Goal: Task Accomplishment & Management: Manage account settings

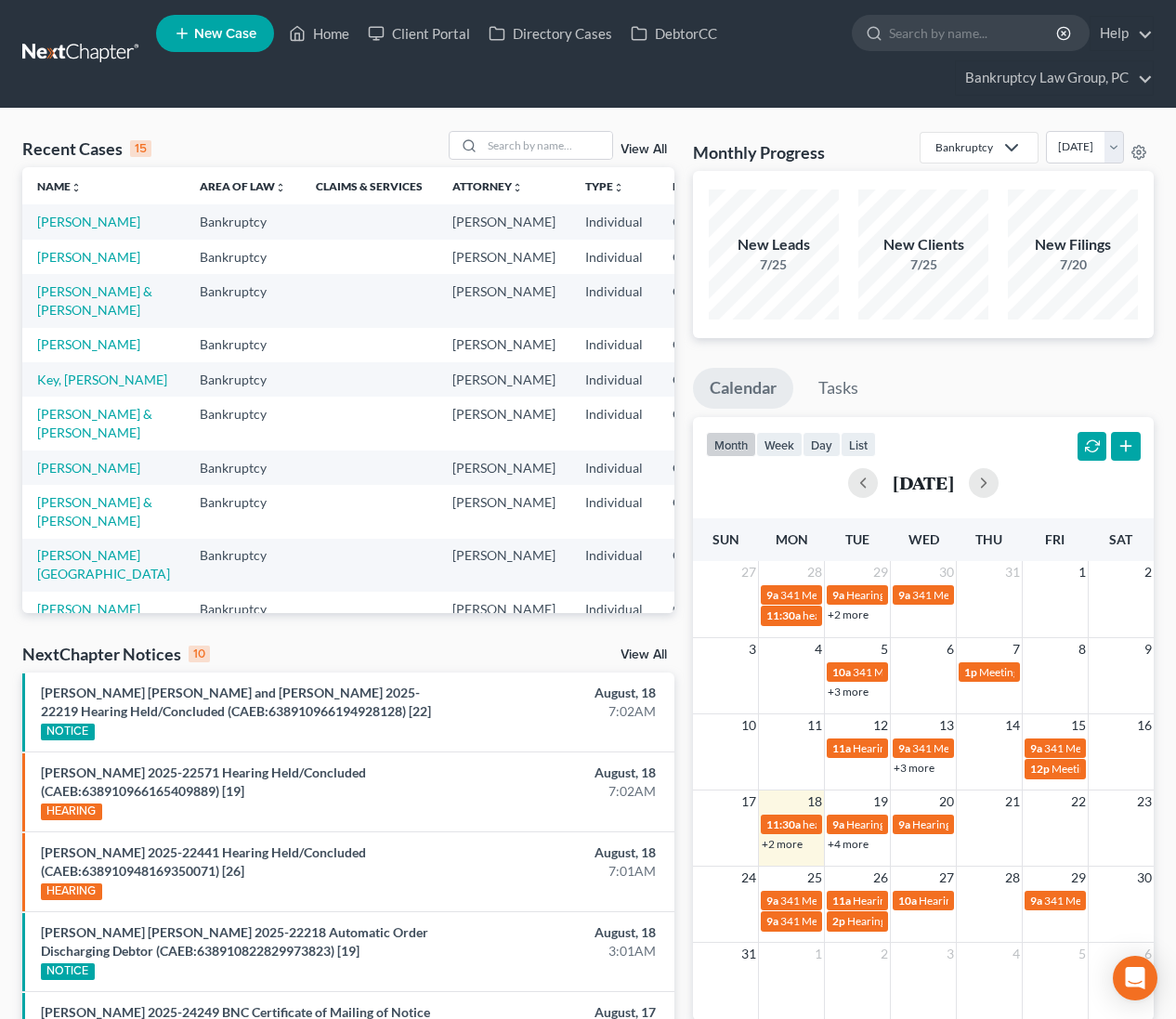
click at [626, 658] on link "View All" at bounding box center [644, 655] width 47 height 13
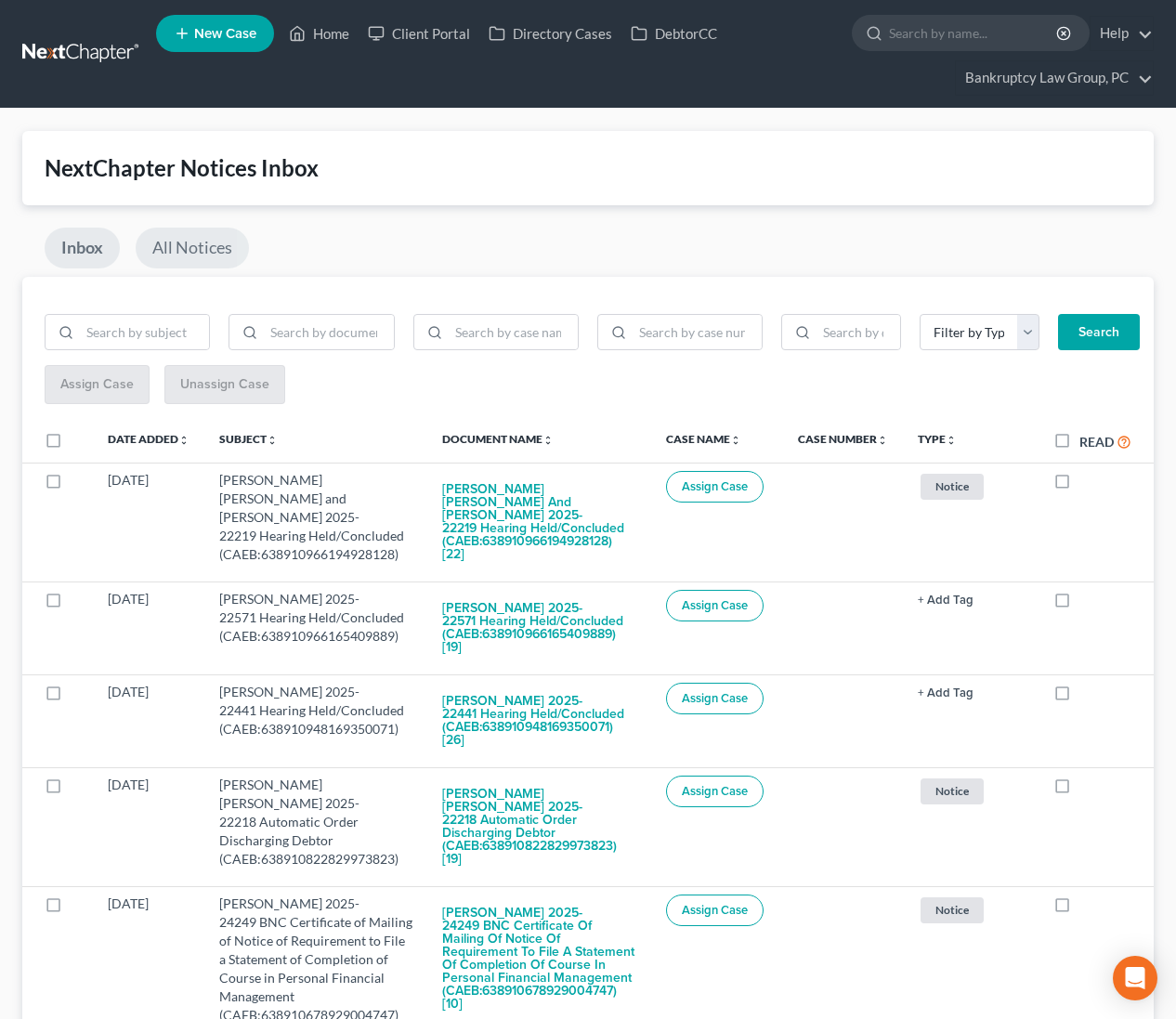
click at [189, 251] on link "All Notices" at bounding box center [192, 248] width 113 height 41
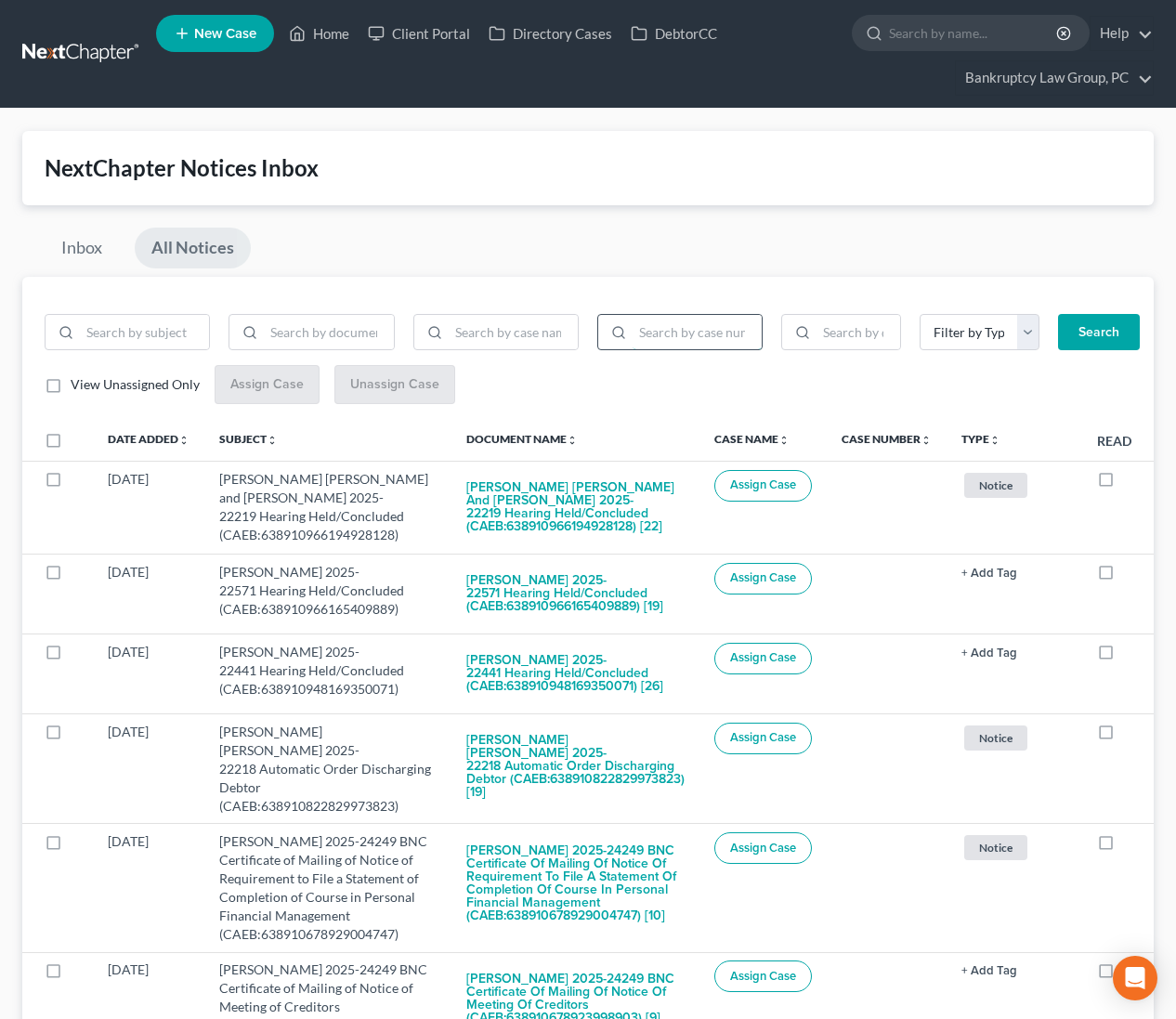
click at [667, 345] on input "search" at bounding box center [697, 332] width 129 height 35
type input "25-22571"
click at [1103, 331] on button "Search" at bounding box center [1099, 332] width 82 height 37
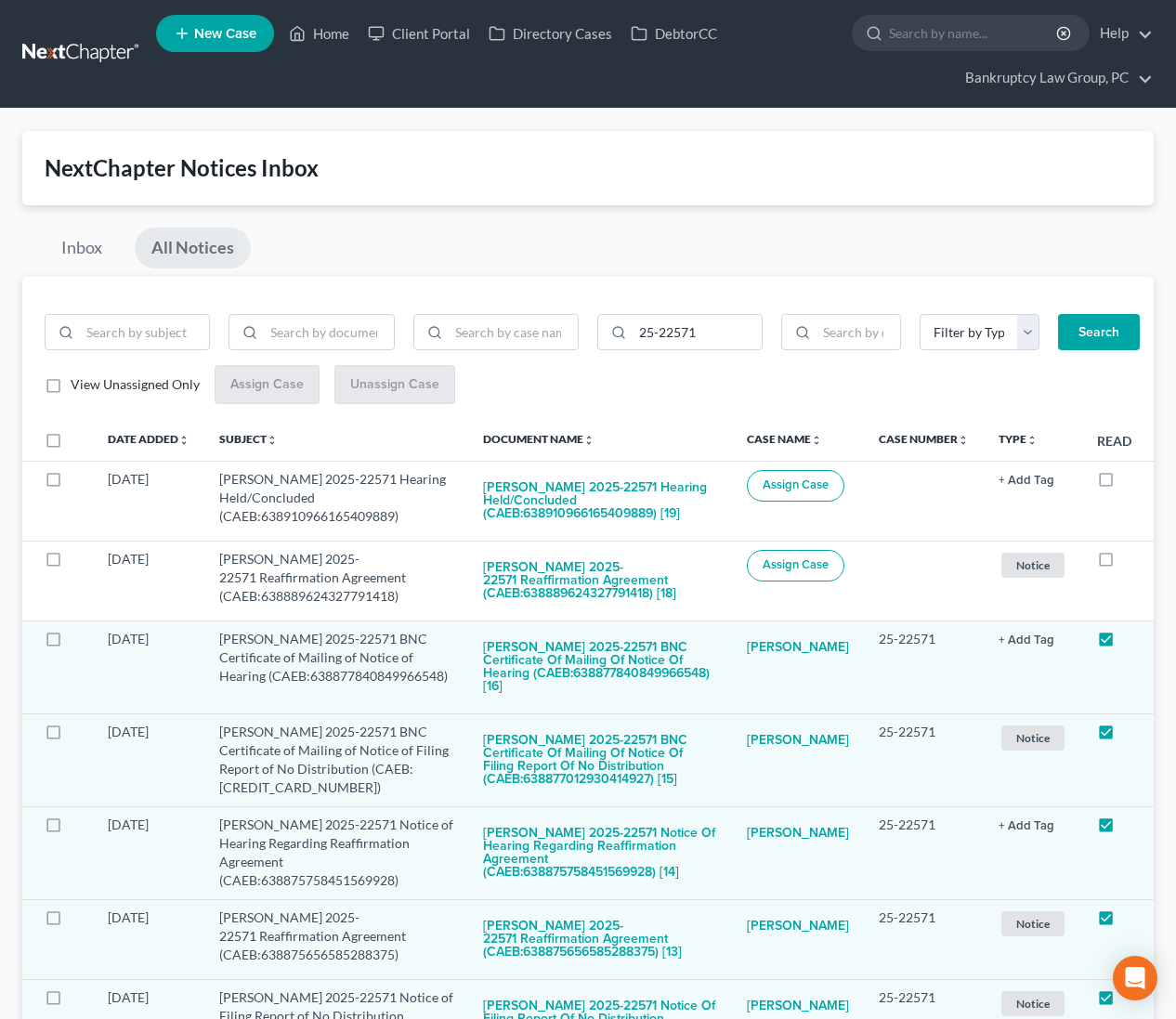
click at [70, 446] on label at bounding box center [70, 446] width 0 height 0
click at [78, 437] on input "checkbox" at bounding box center [84, 437] width 12 height 12
checkbox input "true"
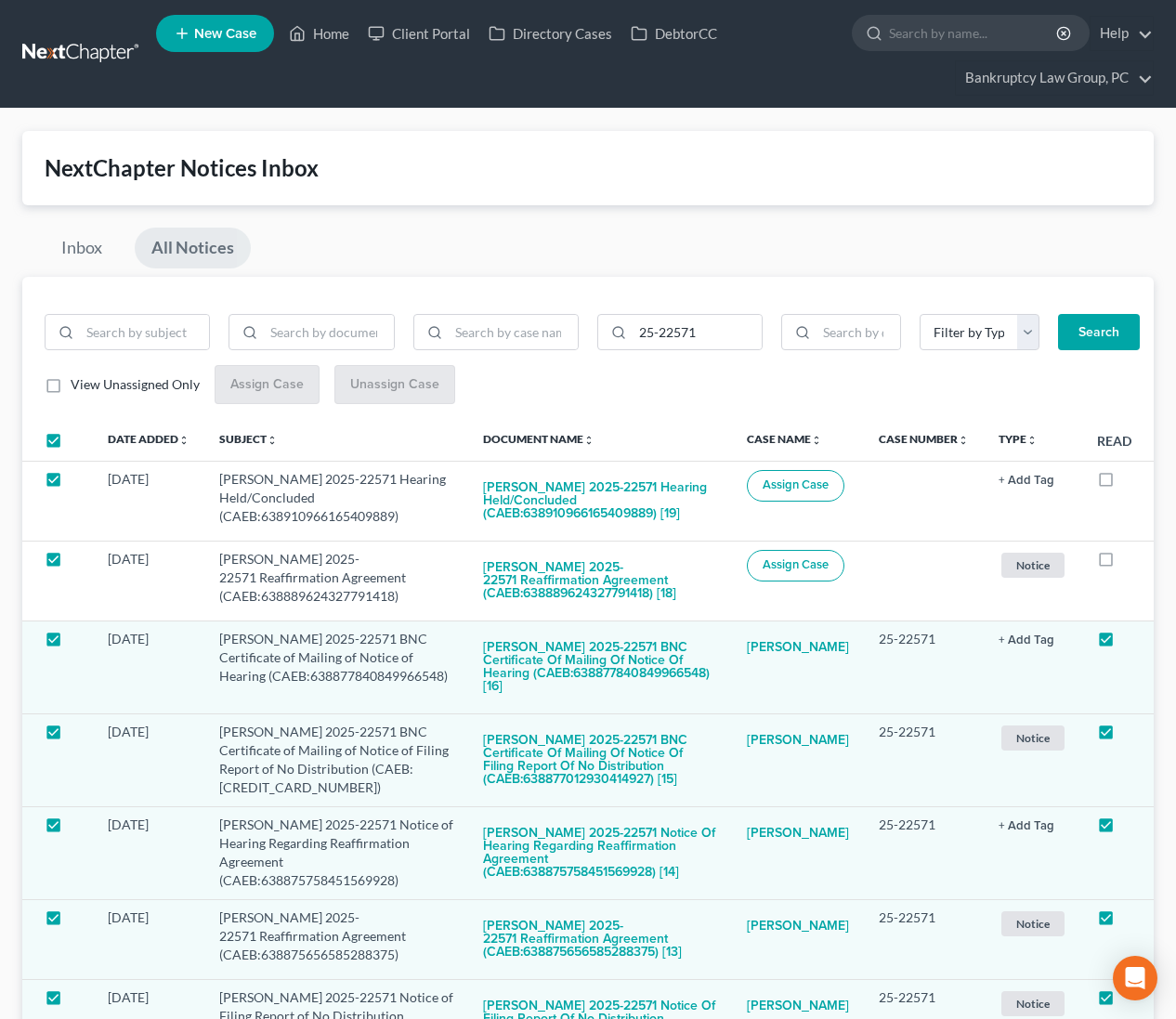
checkbox input "true"
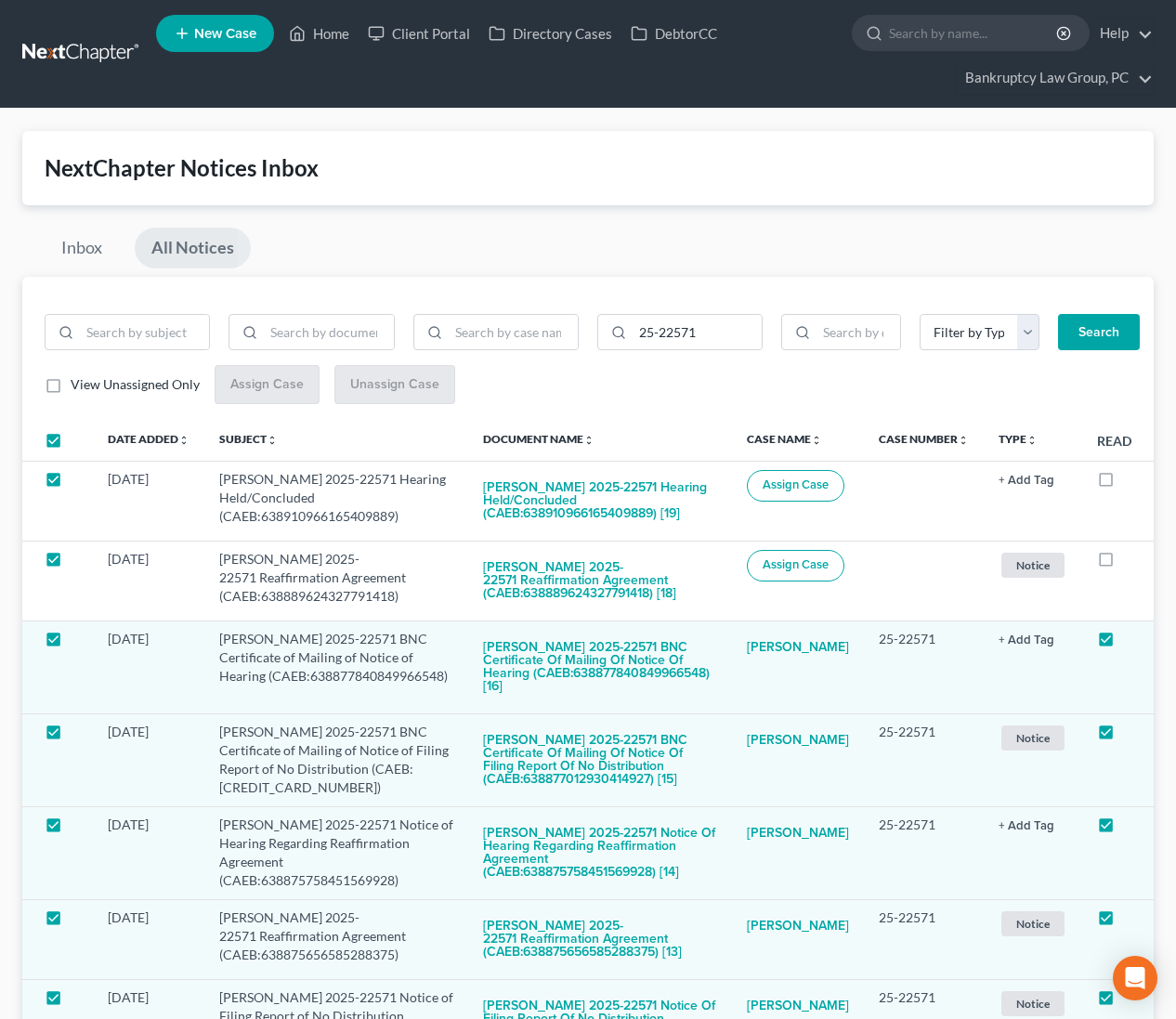
checkbox input "true"
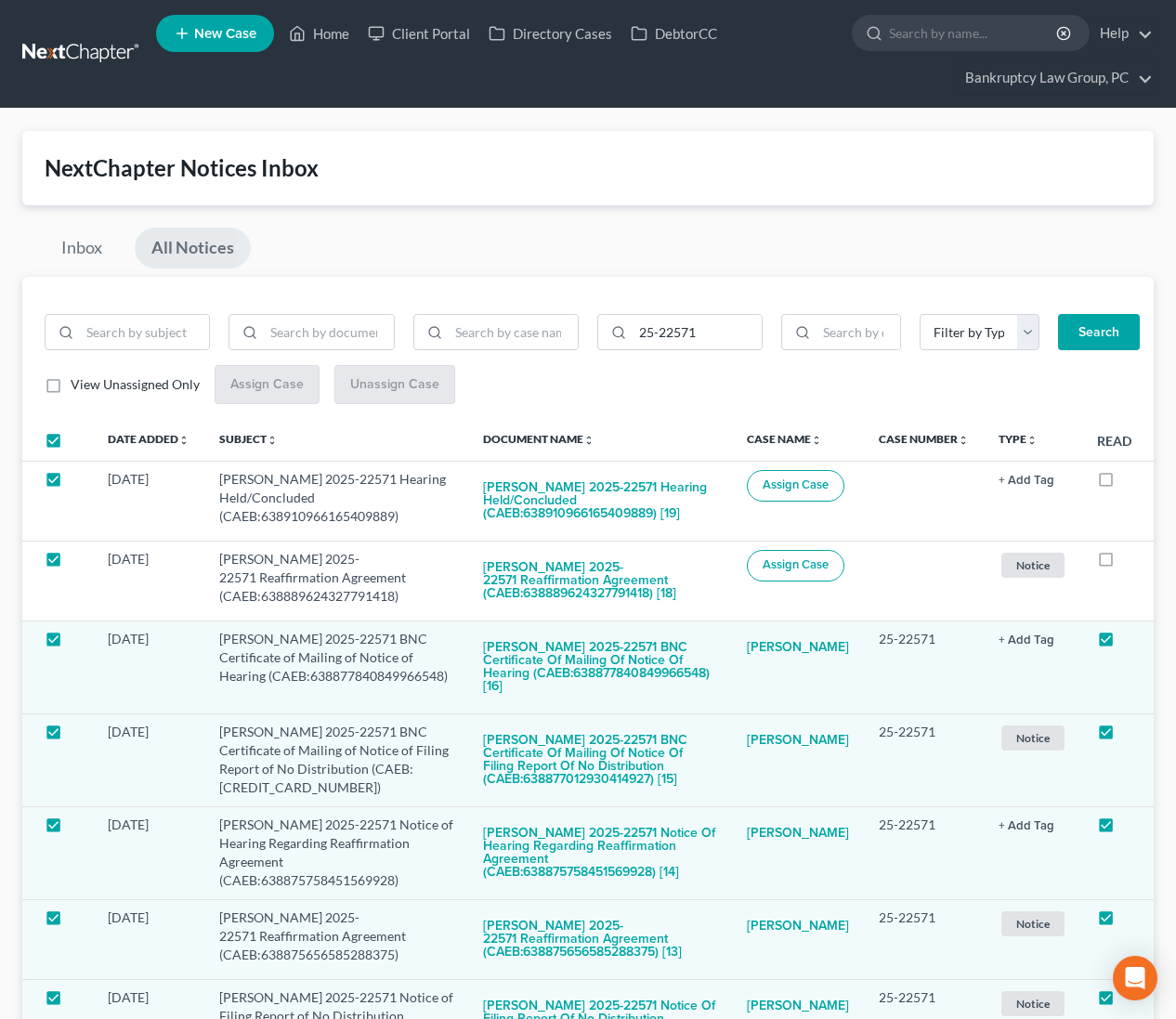
checkbox input "true"
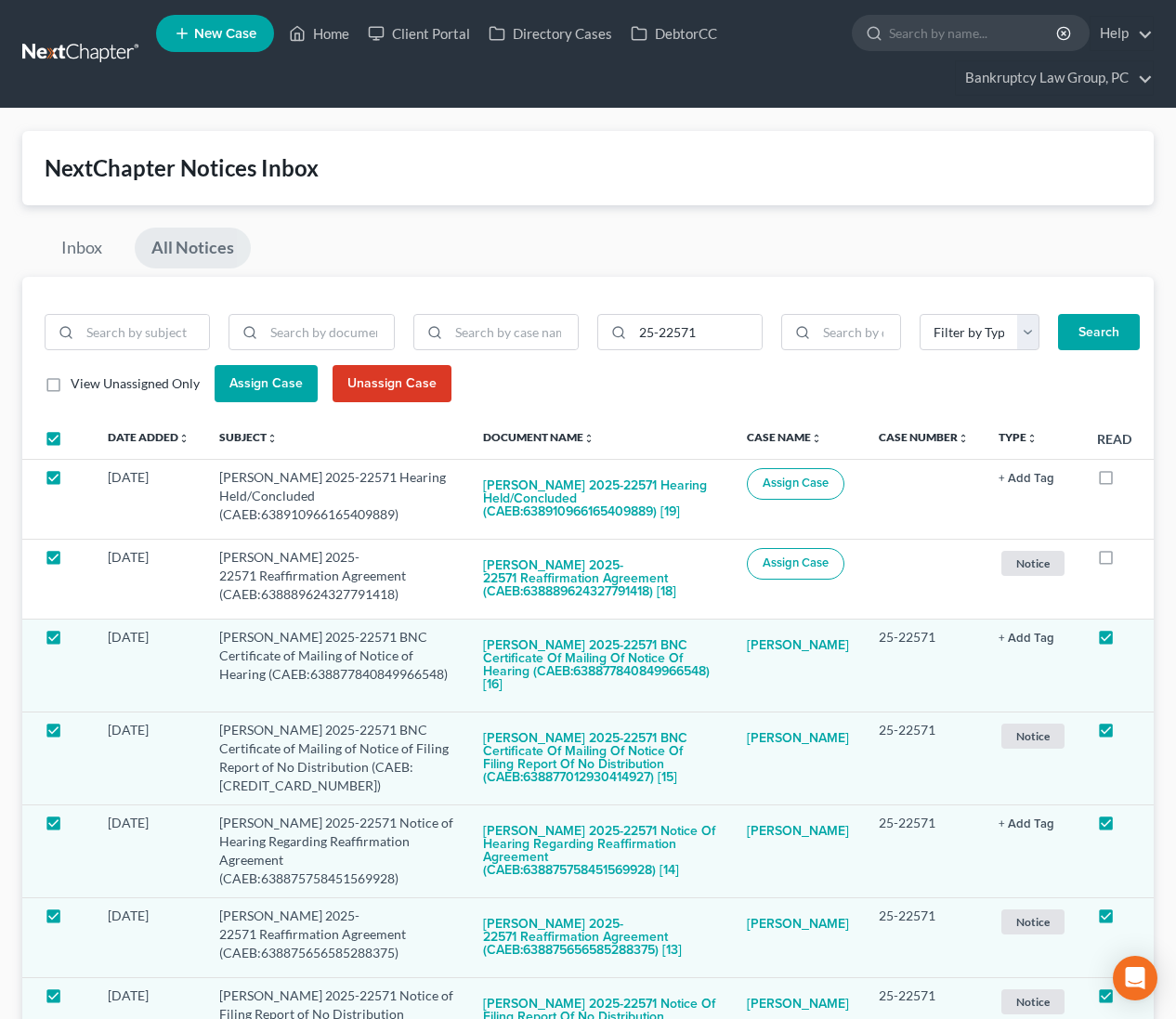
click at [273, 383] on span "Assign Case" at bounding box center [266, 383] width 73 height 16
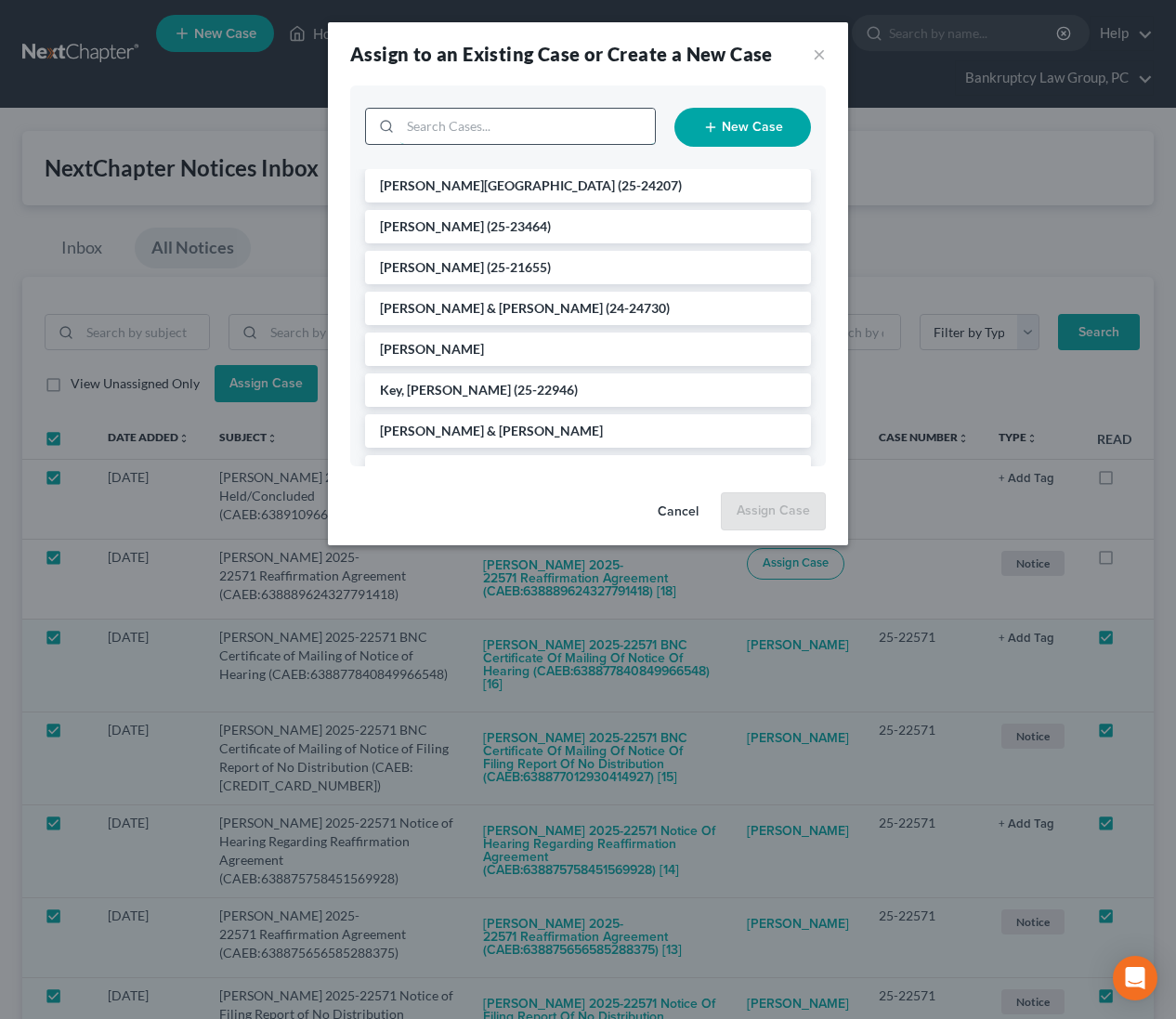
click at [532, 126] on input "search" at bounding box center [527, 126] width 255 height 35
type input "22571"
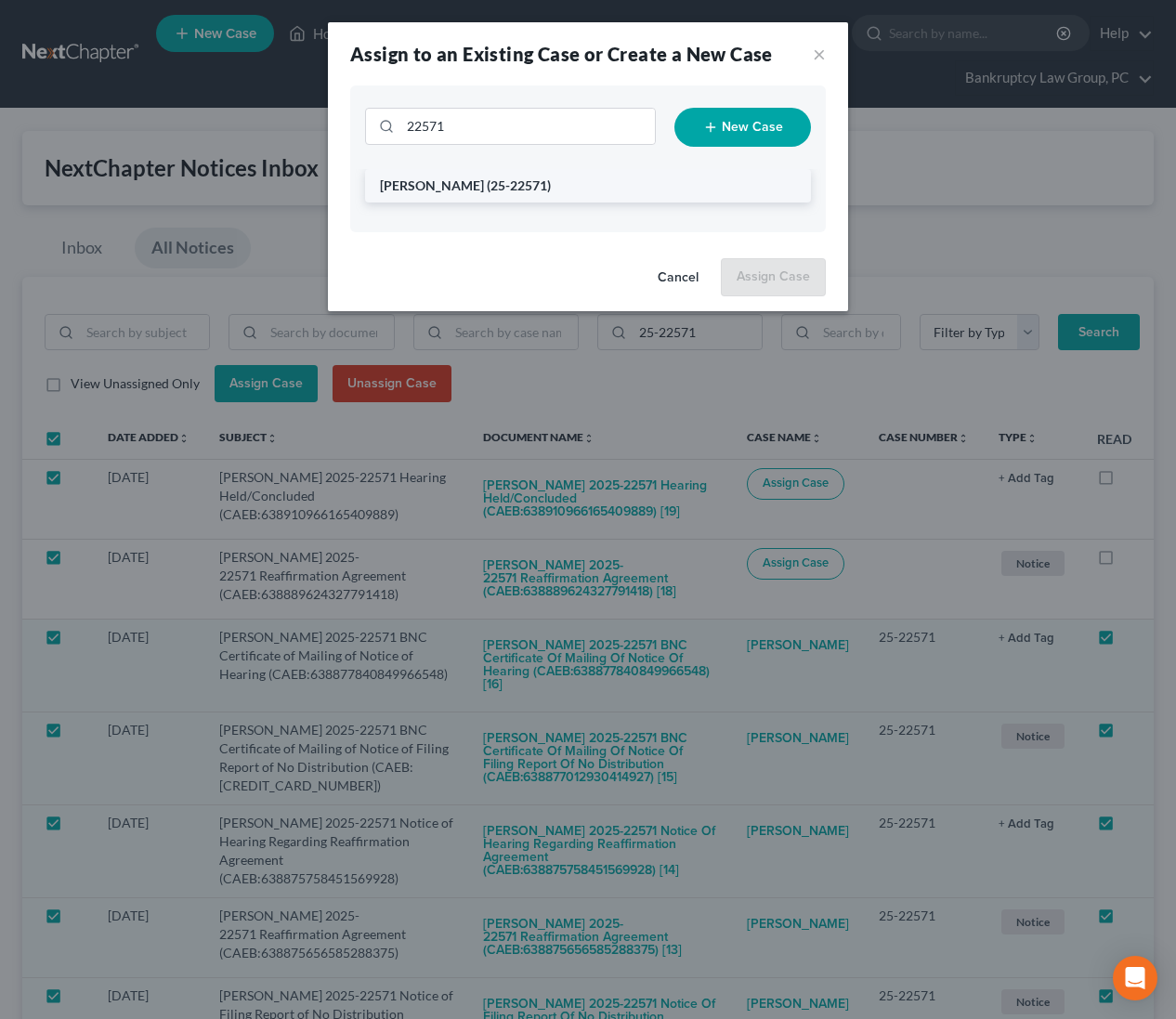
click at [505, 188] on span "(25-22571)" at bounding box center [519, 186] width 64 height 16
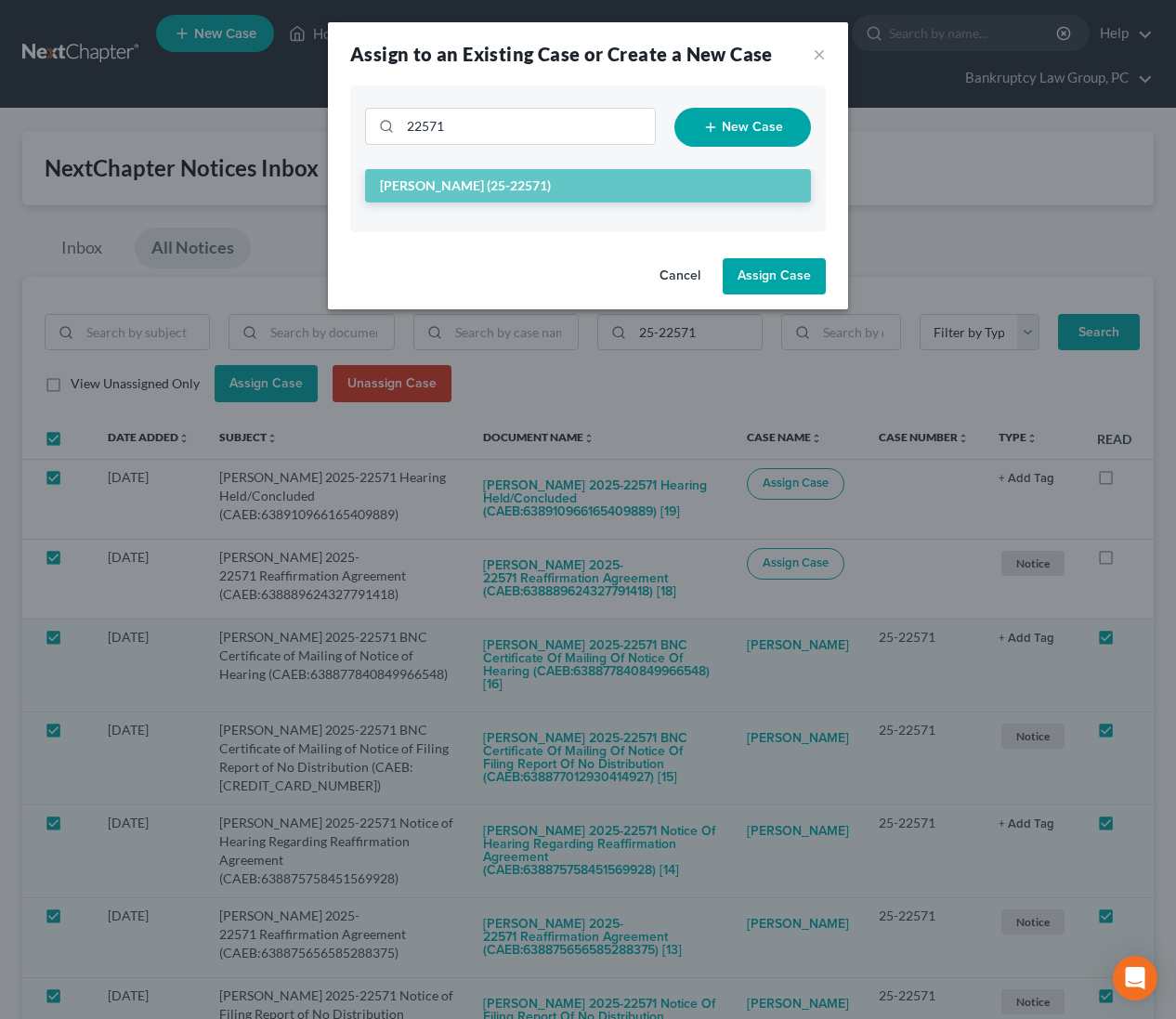
click at [772, 274] on button "Assign Case" at bounding box center [775, 276] width 104 height 37
checkbox input "false"
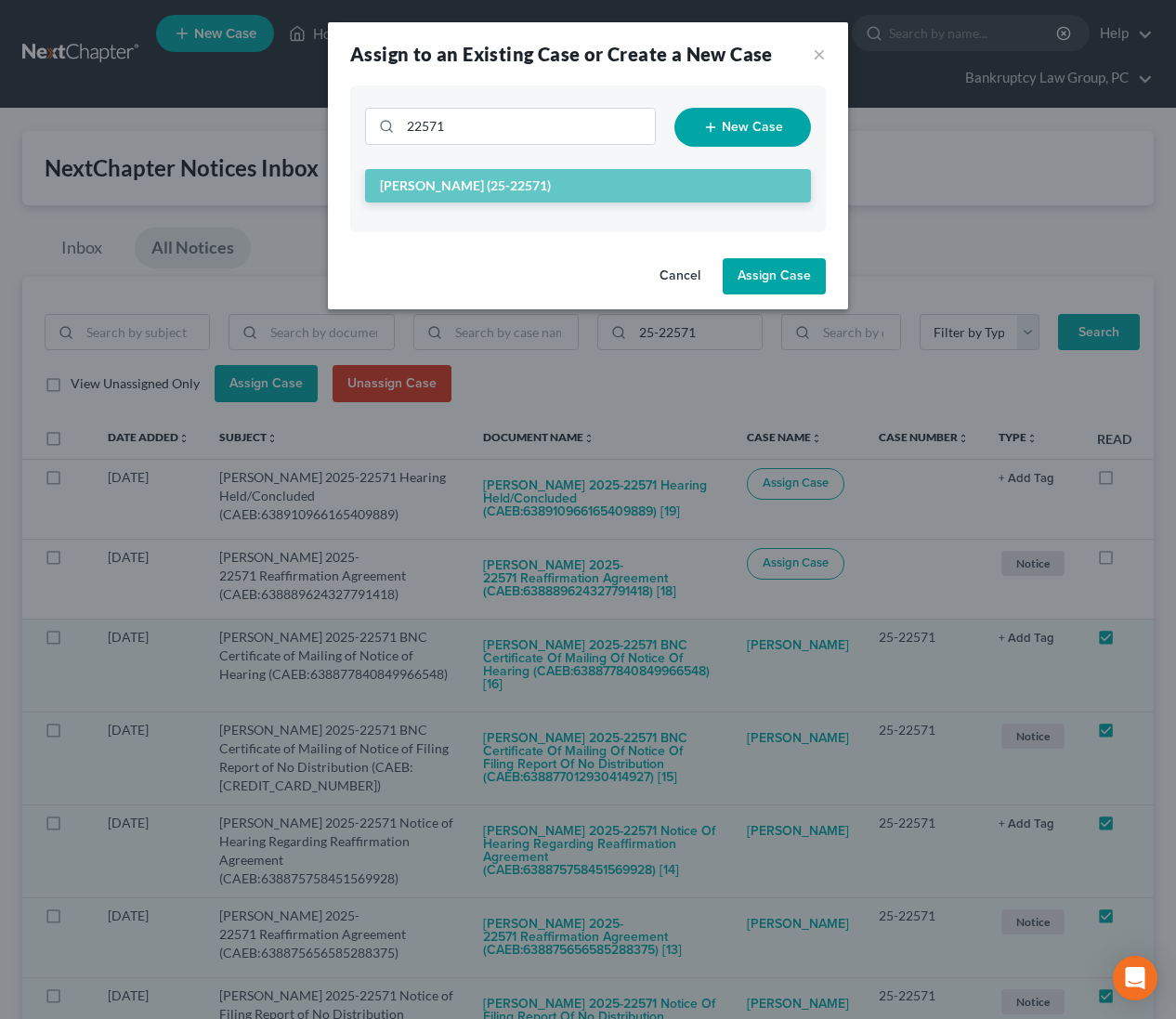
checkbox input "false"
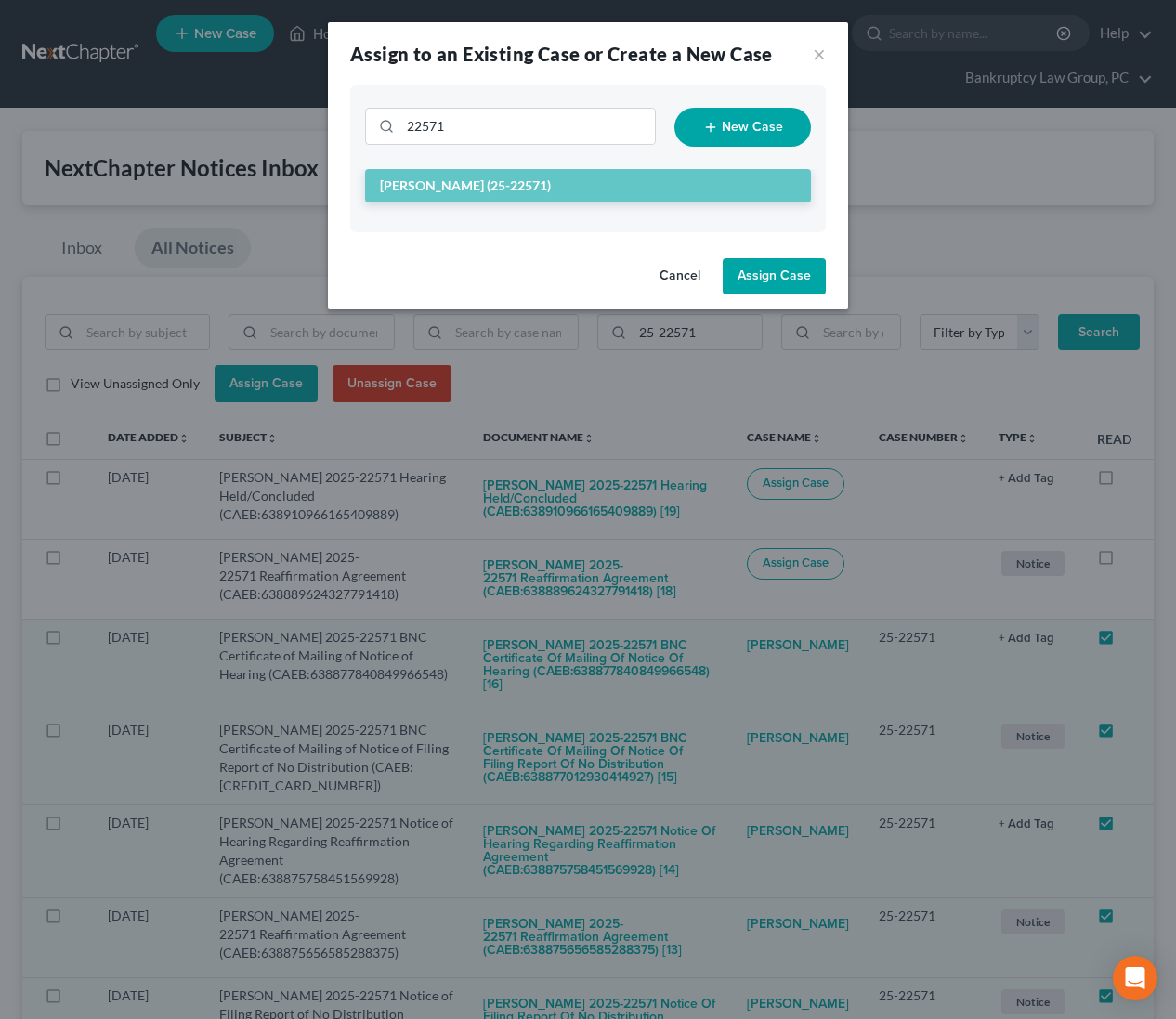
checkbox input "false"
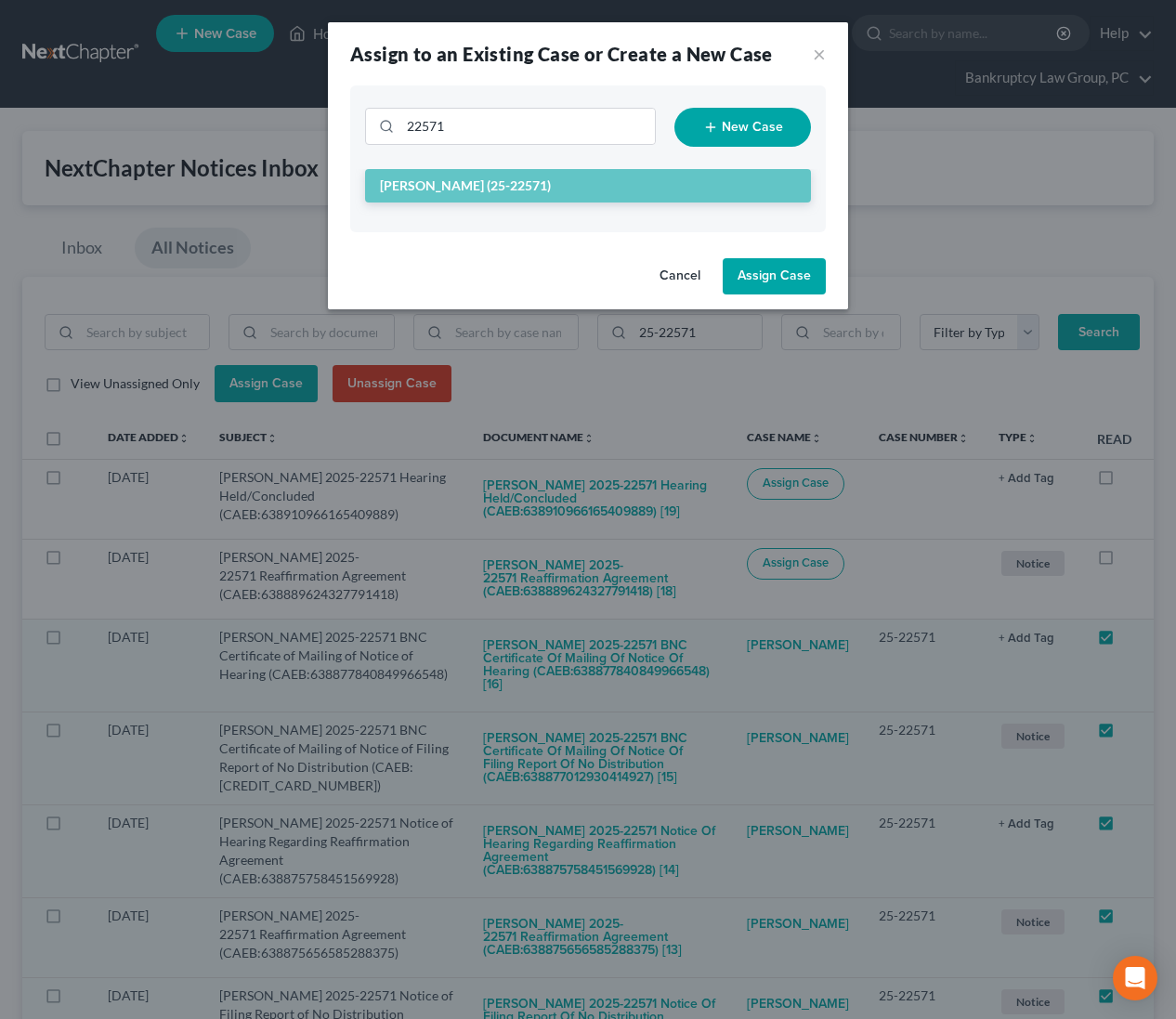
checkbox input "false"
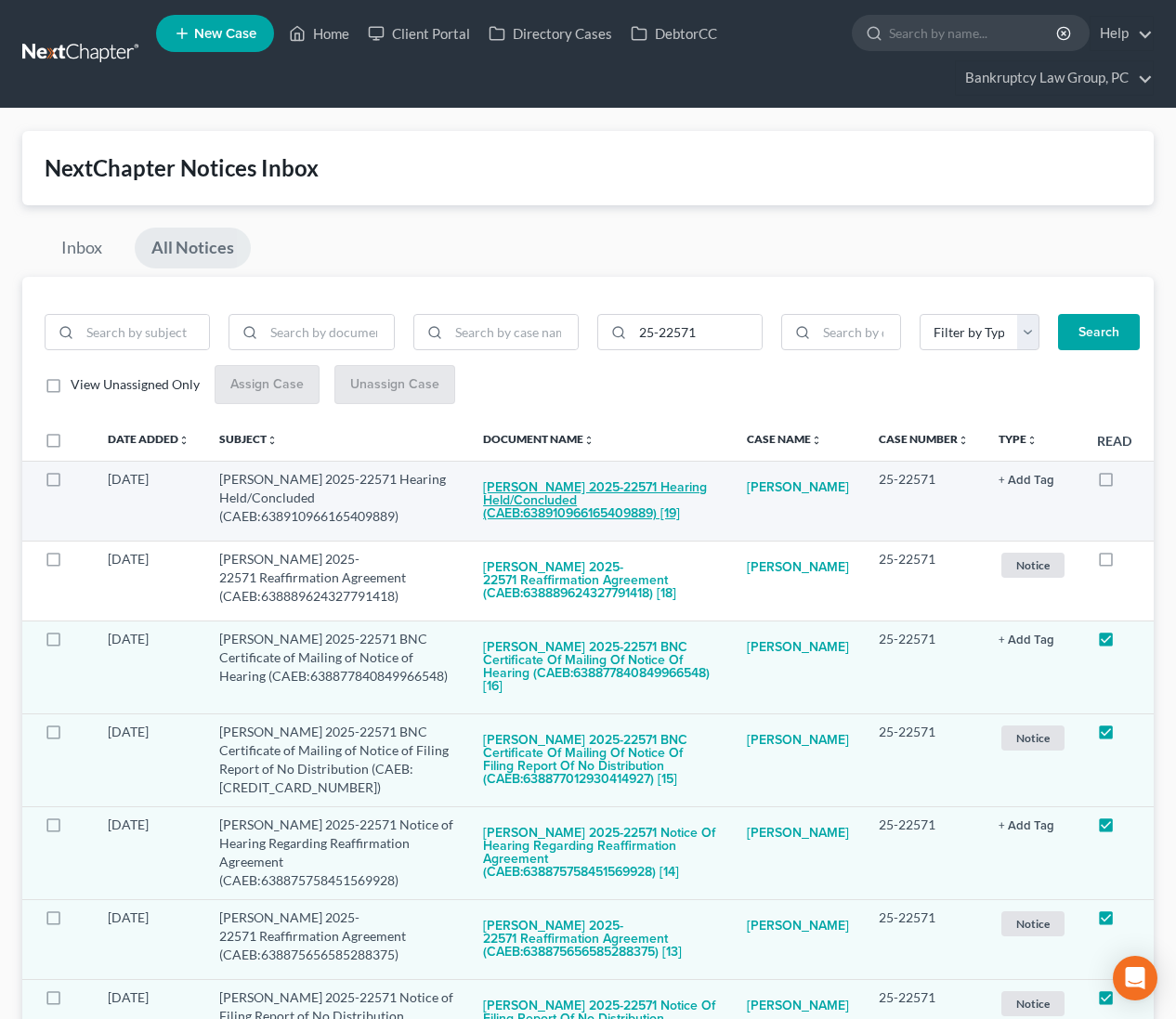
click at [623, 492] on button "[PERSON_NAME] 2025-22571 Hearing Held/Concluded (CAEB:638910966165409889) [19]" at bounding box center [600, 501] width 234 height 64
checkbox input "true"
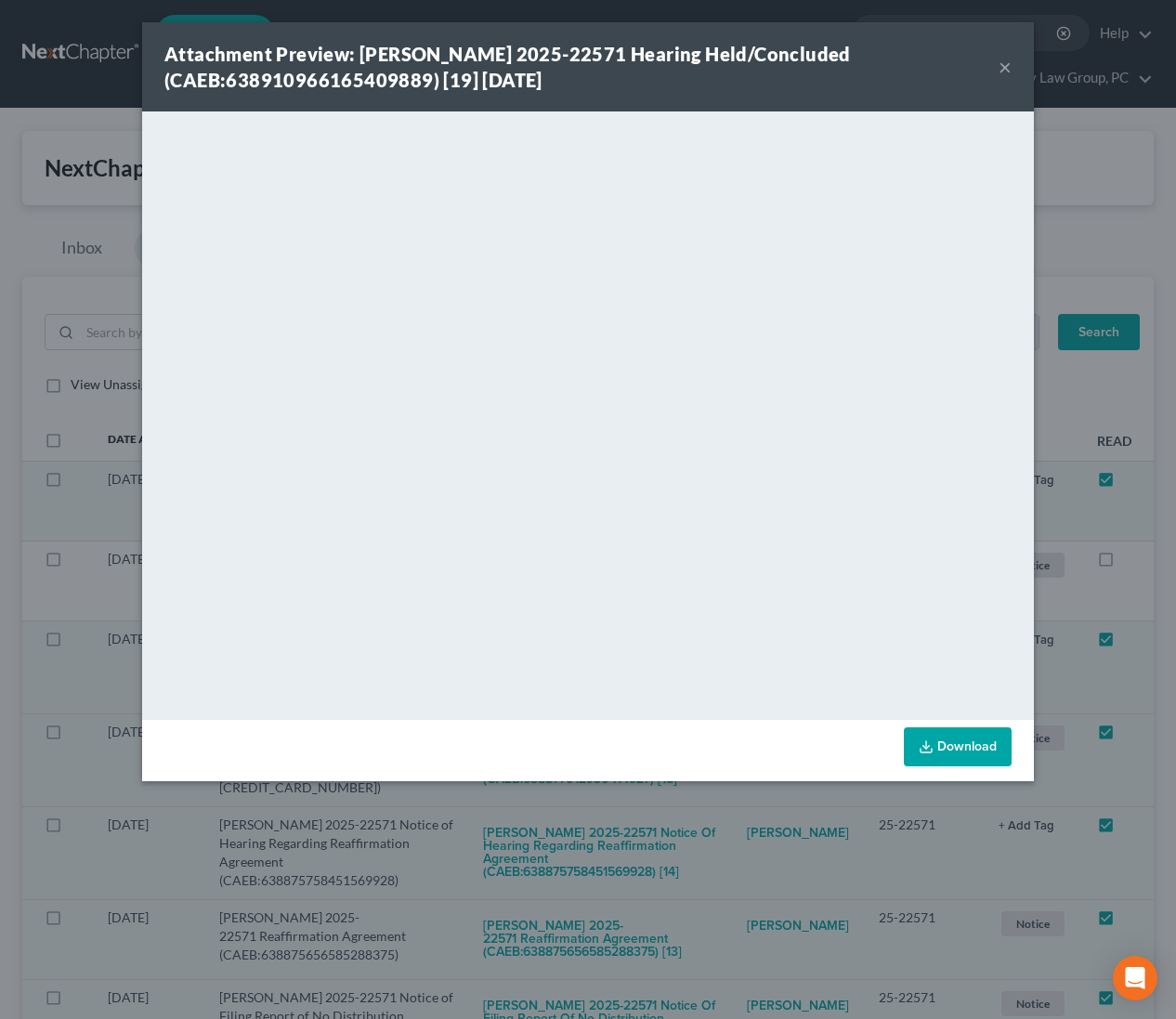
click at [999, 68] on button "×" at bounding box center [1004, 66] width 13 height 22
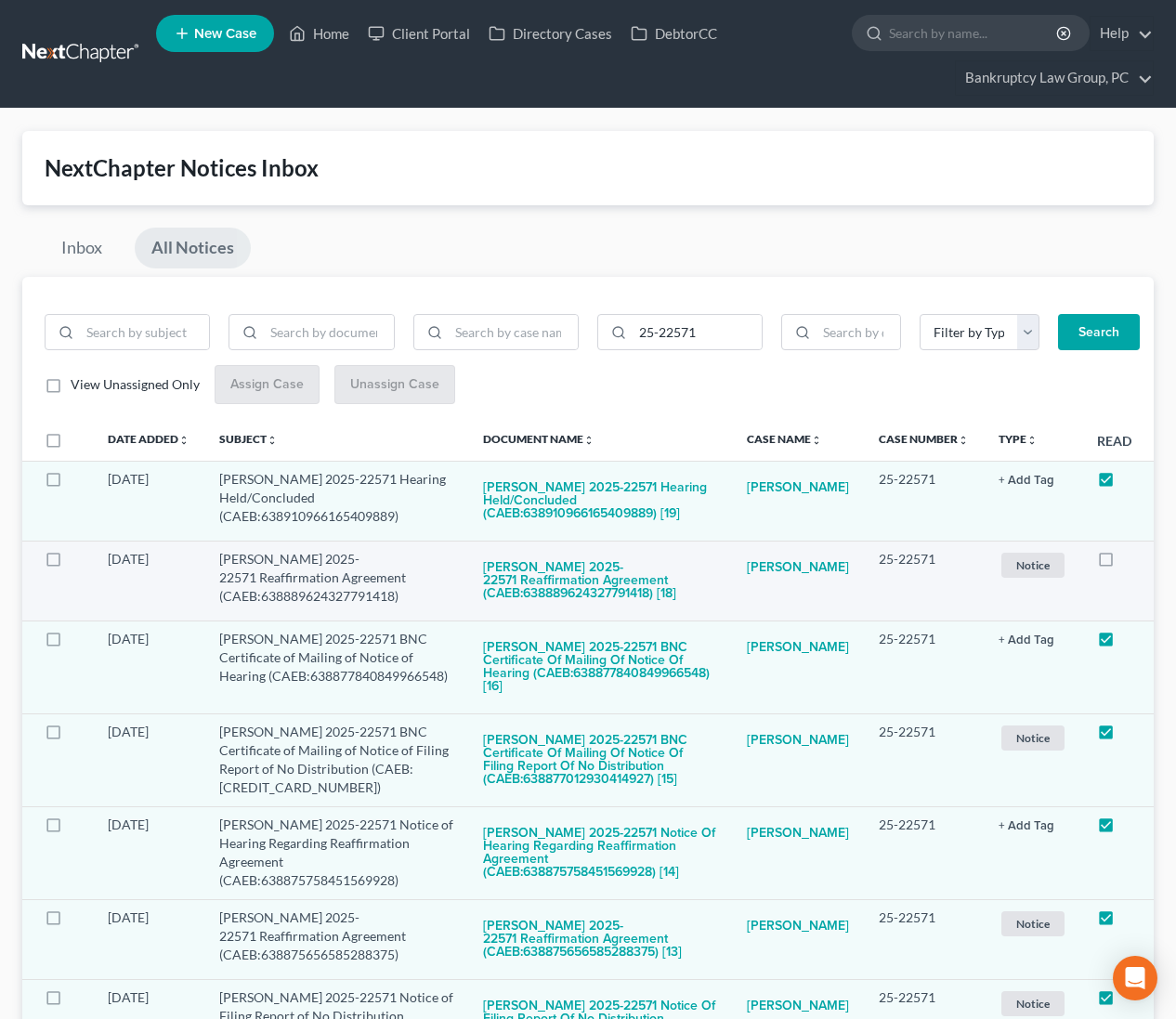
click at [1123, 564] on label at bounding box center [1123, 564] width 0 height 0
click at [1130, 559] on input "checkbox" at bounding box center [1136, 556] width 12 height 12
checkbox input "true"
drag, startPoint x: 712, startPoint y: 331, endPoint x: 613, endPoint y: 391, distance: 115.8
click at [605, 336] on div "25-22571" at bounding box center [679, 332] width 165 height 37
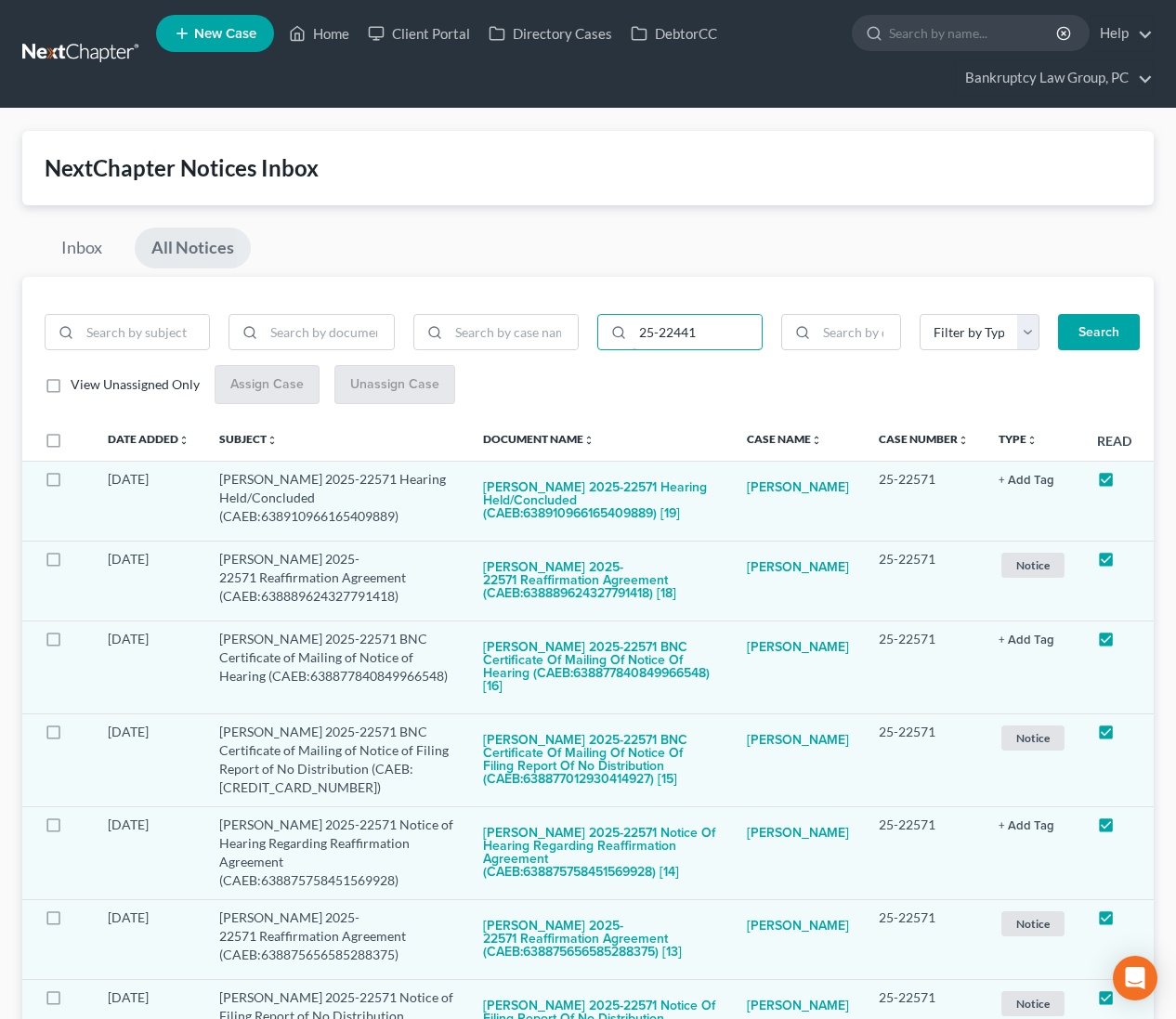
type input "25-22441"
click at [1097, 349] on button "Search" at bounding box center [1099, 332] width 82 height 37
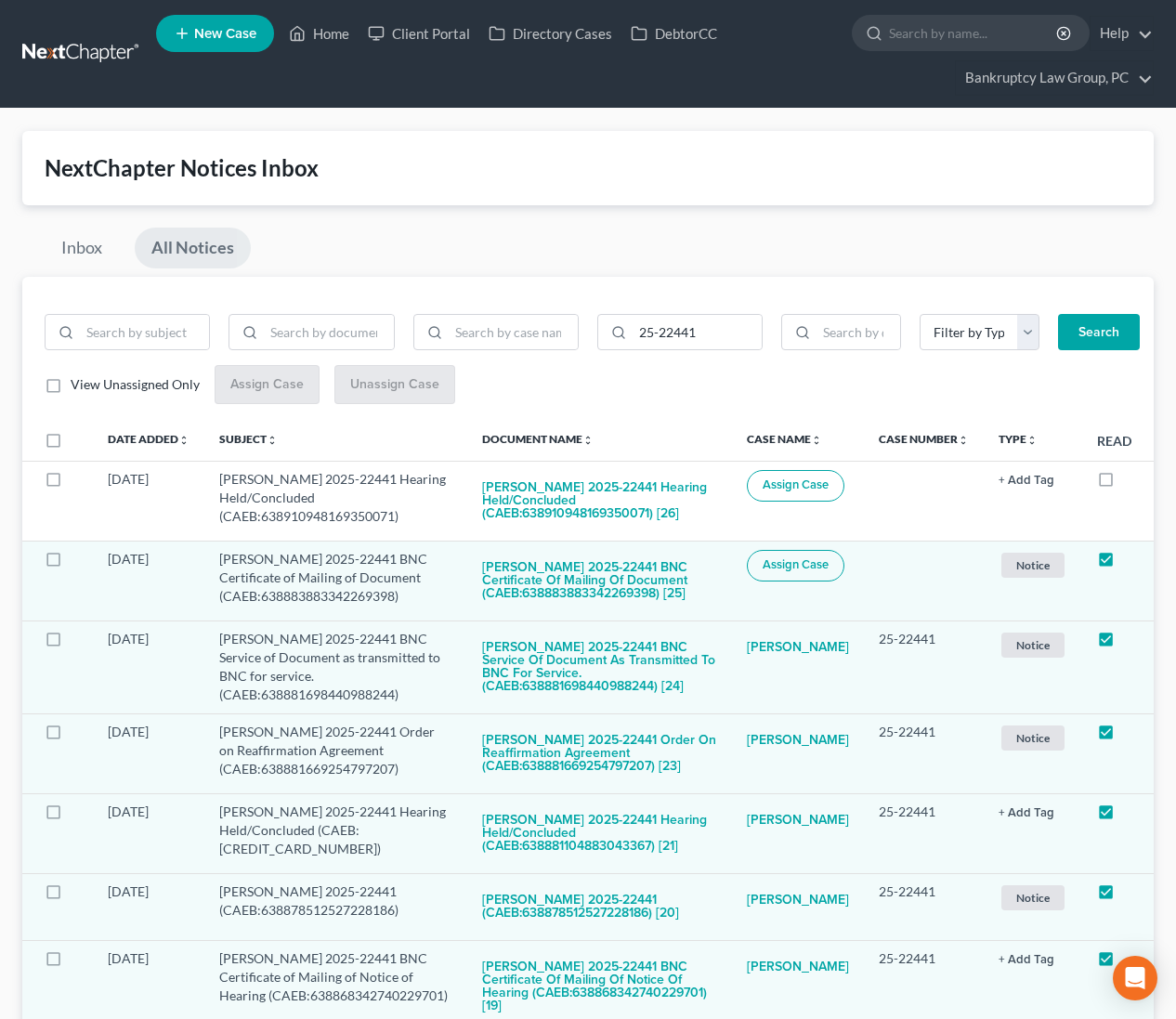
click at [70, 446] on label at bounding box center [70, 446] width 0 height 0
click at [78, 443] on input "checkbox" at bounding box center [84, 437] width 12 height 12
checkbox input "true"
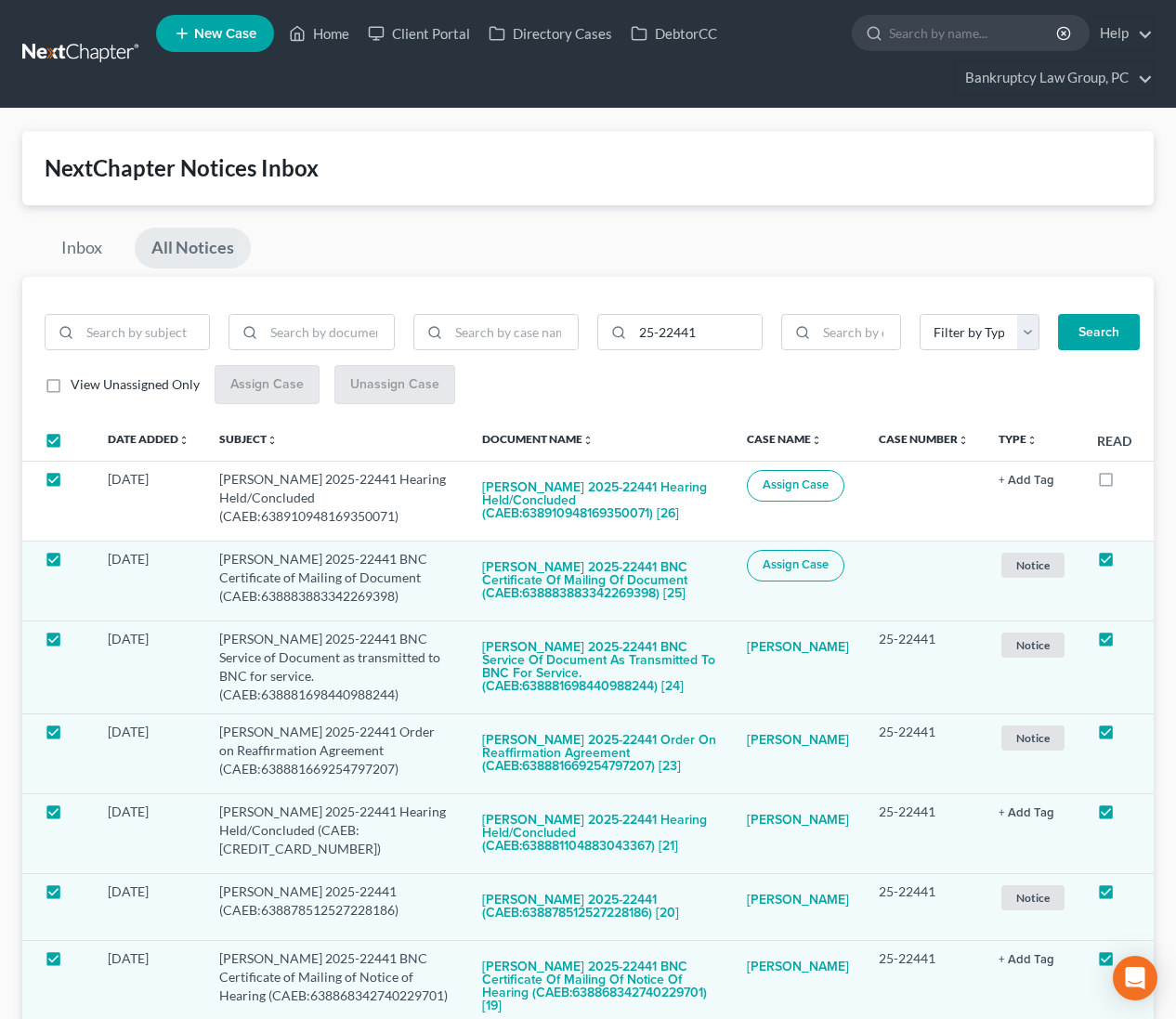
checkbox input "true"
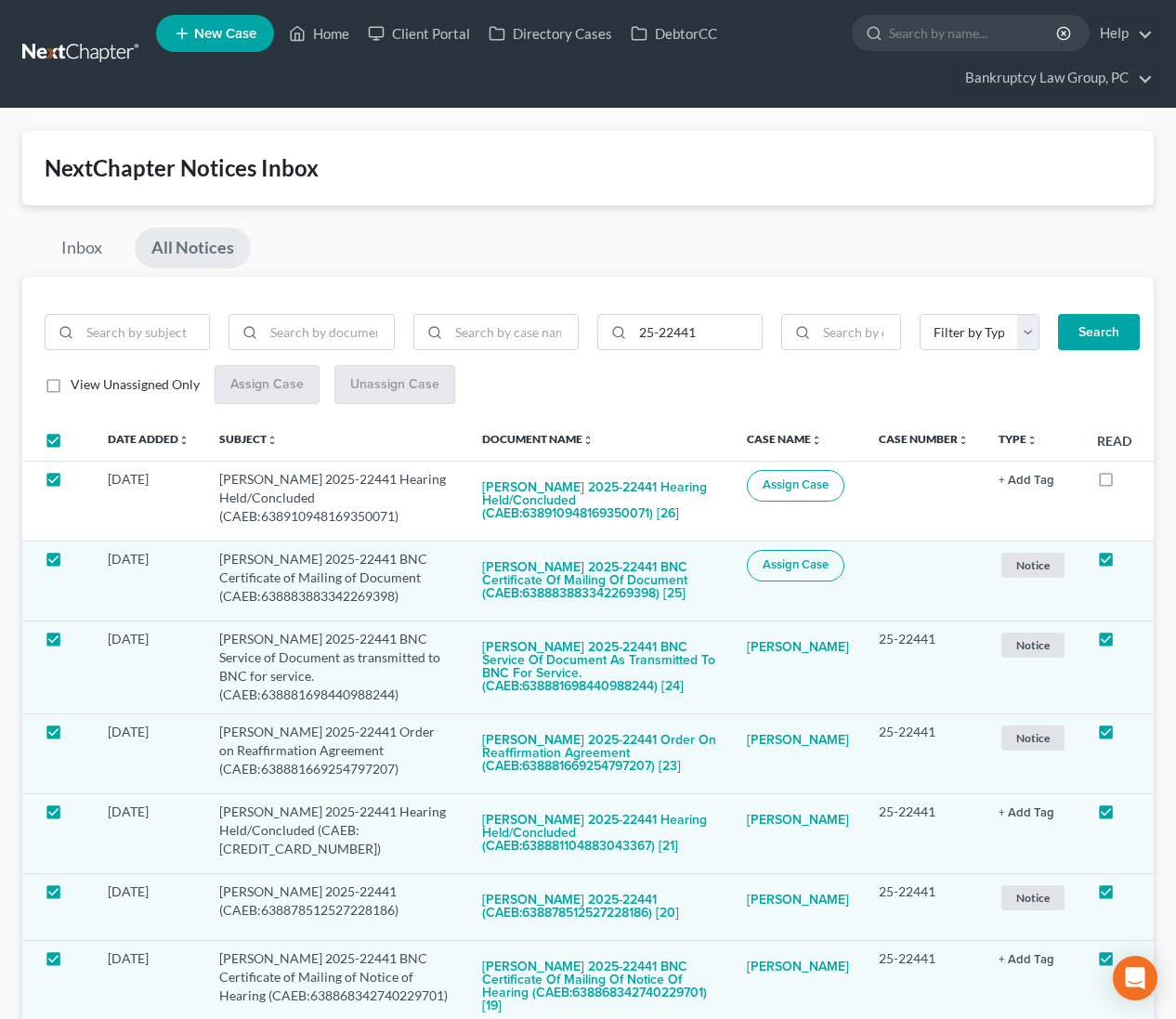
checkbox input "true"
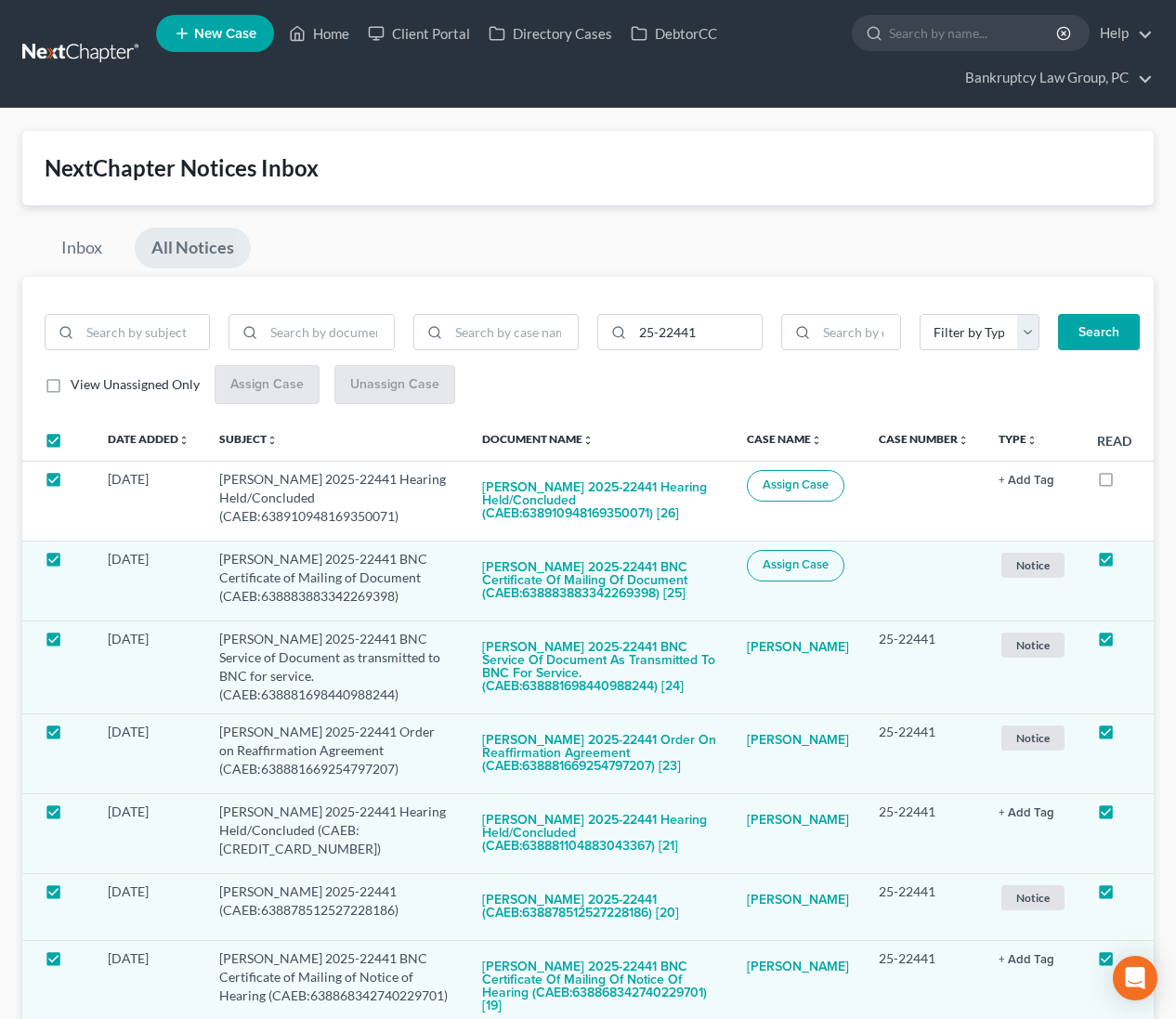
checkbox input "true"
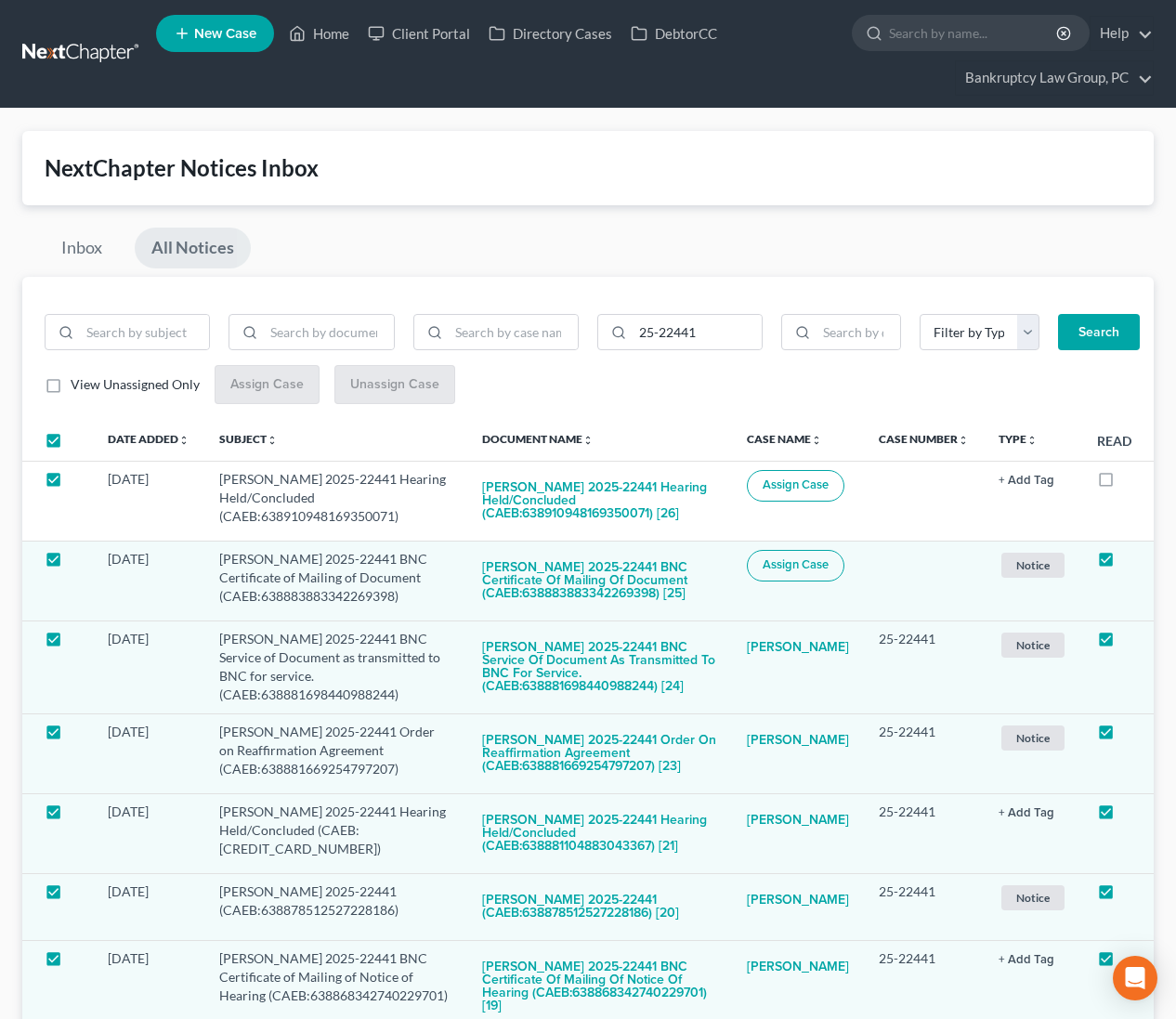
checkbox input "true"
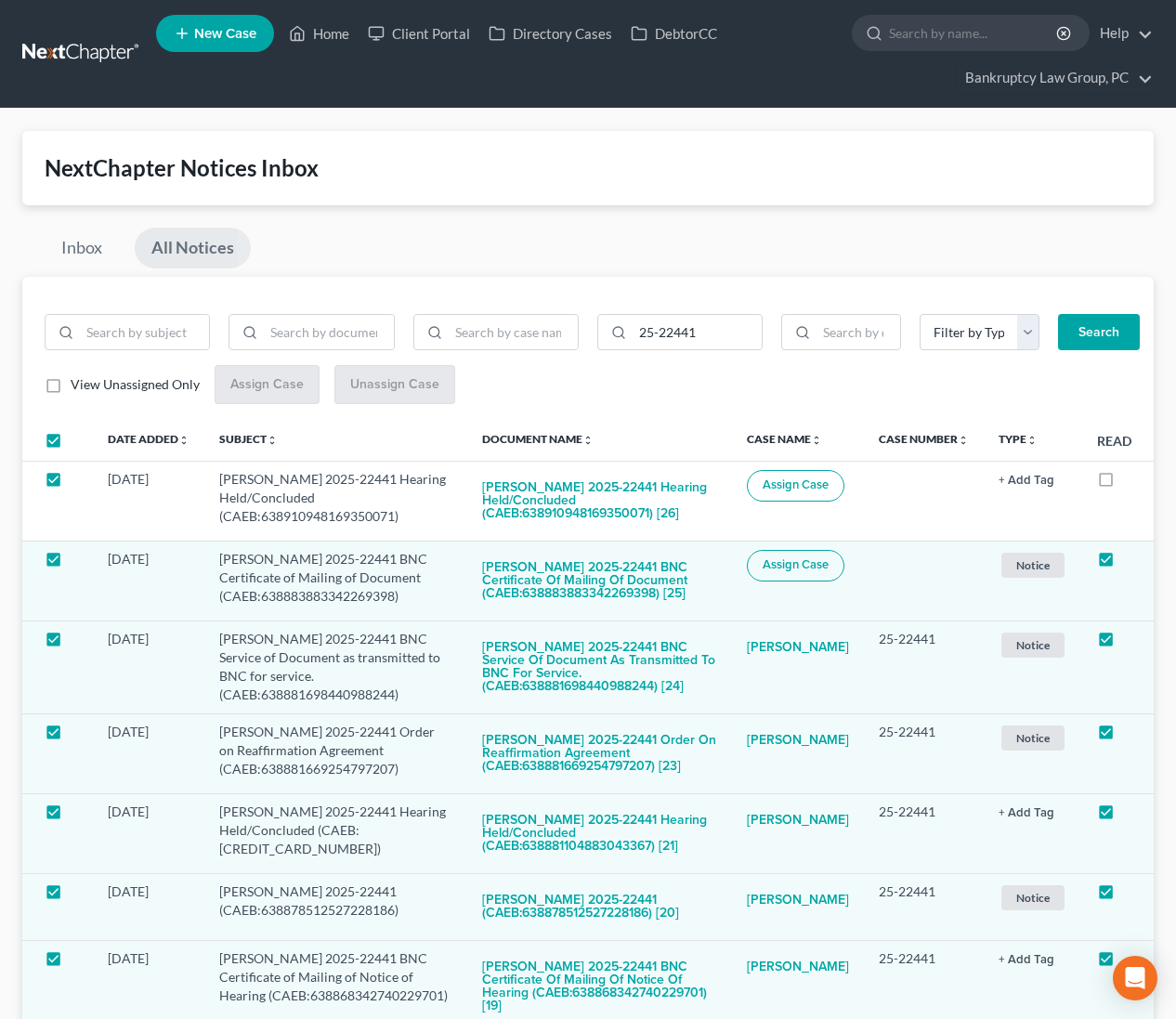
checkbox input "true"
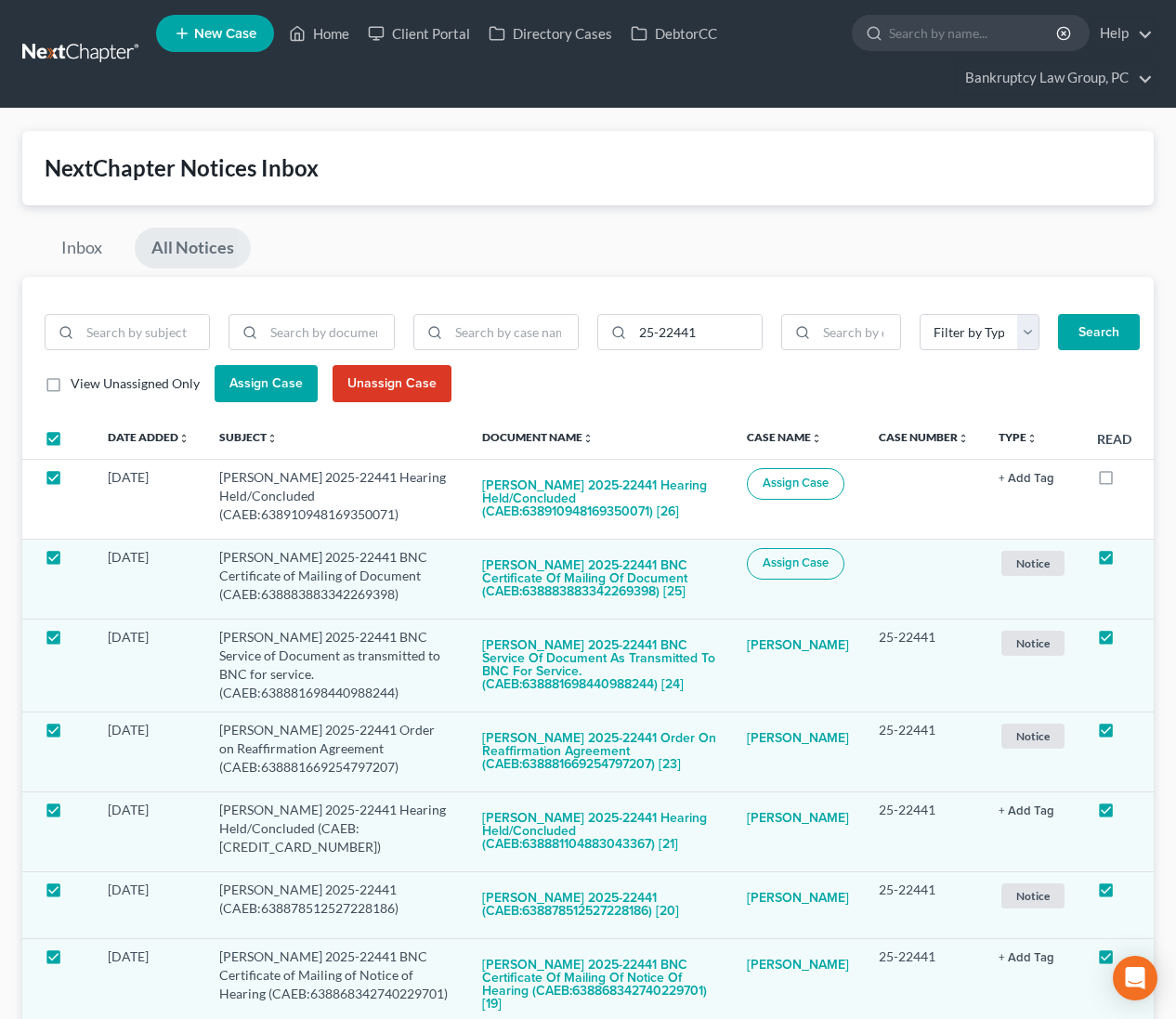
click at [277, 384] on span "Assign Case" at bounding box center [266, 383] width 73 height 16
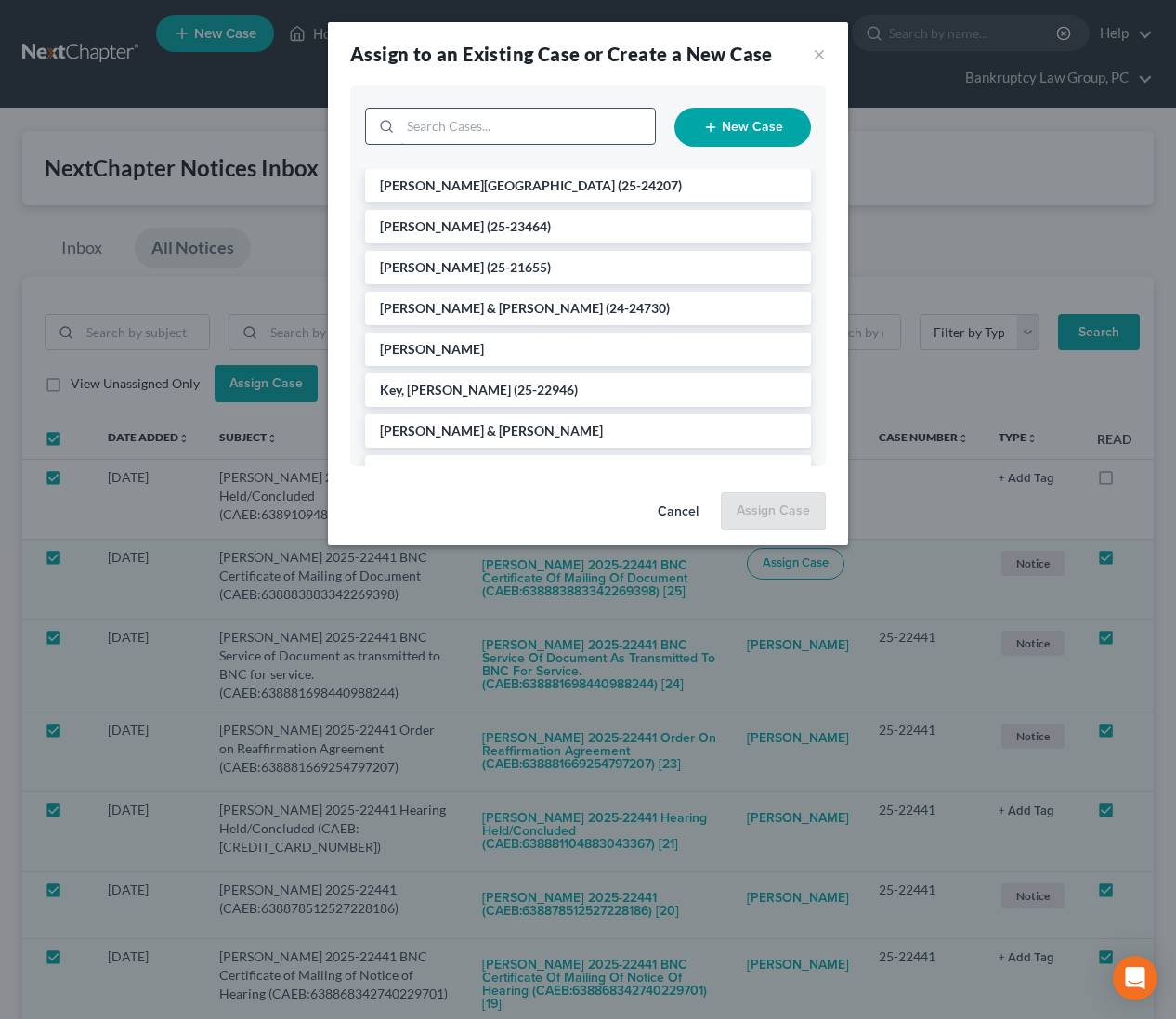
click at [507, 132] on input "search" at bounding box center [527, 126] width 255 height 35
type input "22441"
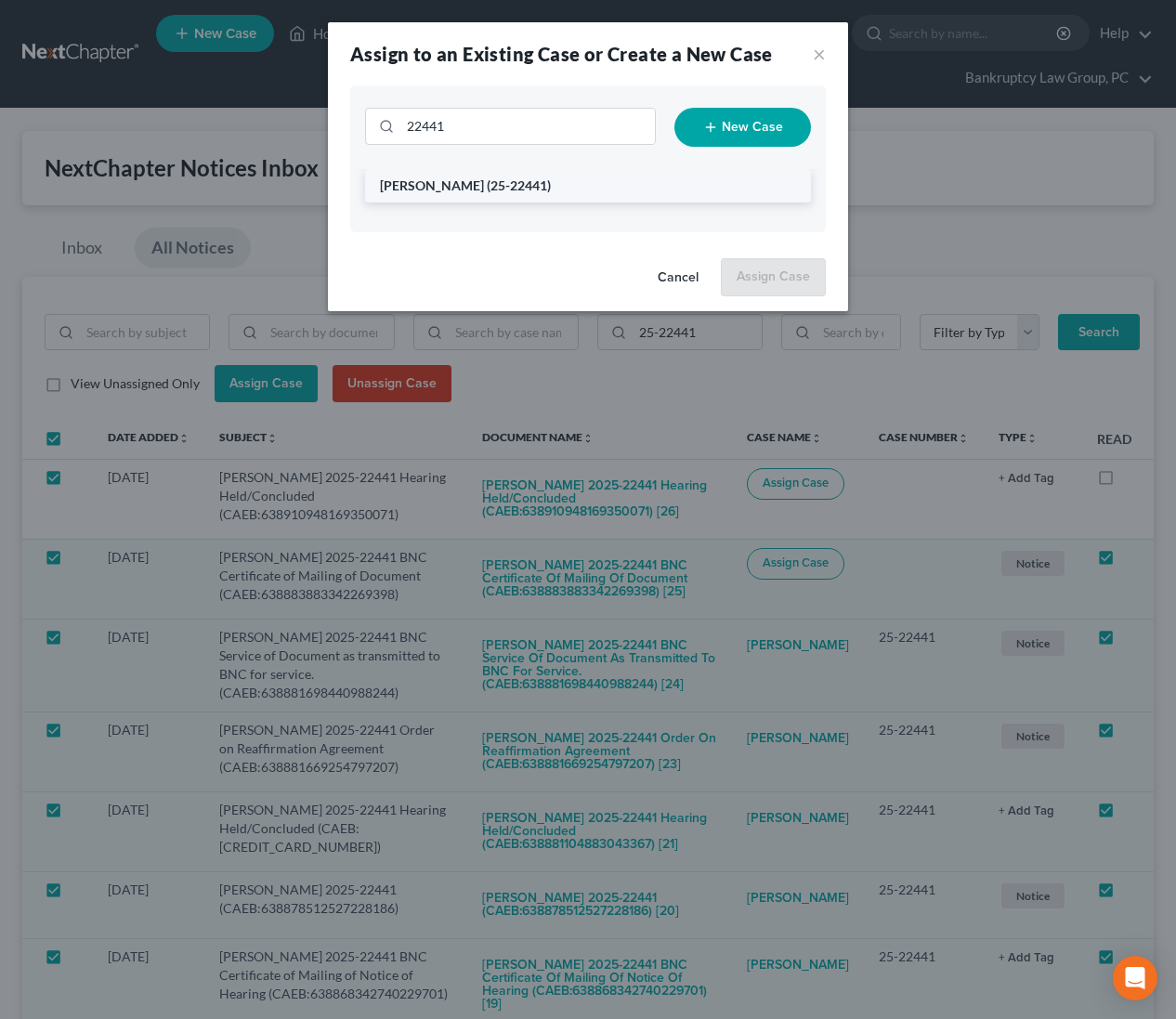
click at [495, 188] on span "(25-22441)" at bounding box center [519, 186] width 64 height 16
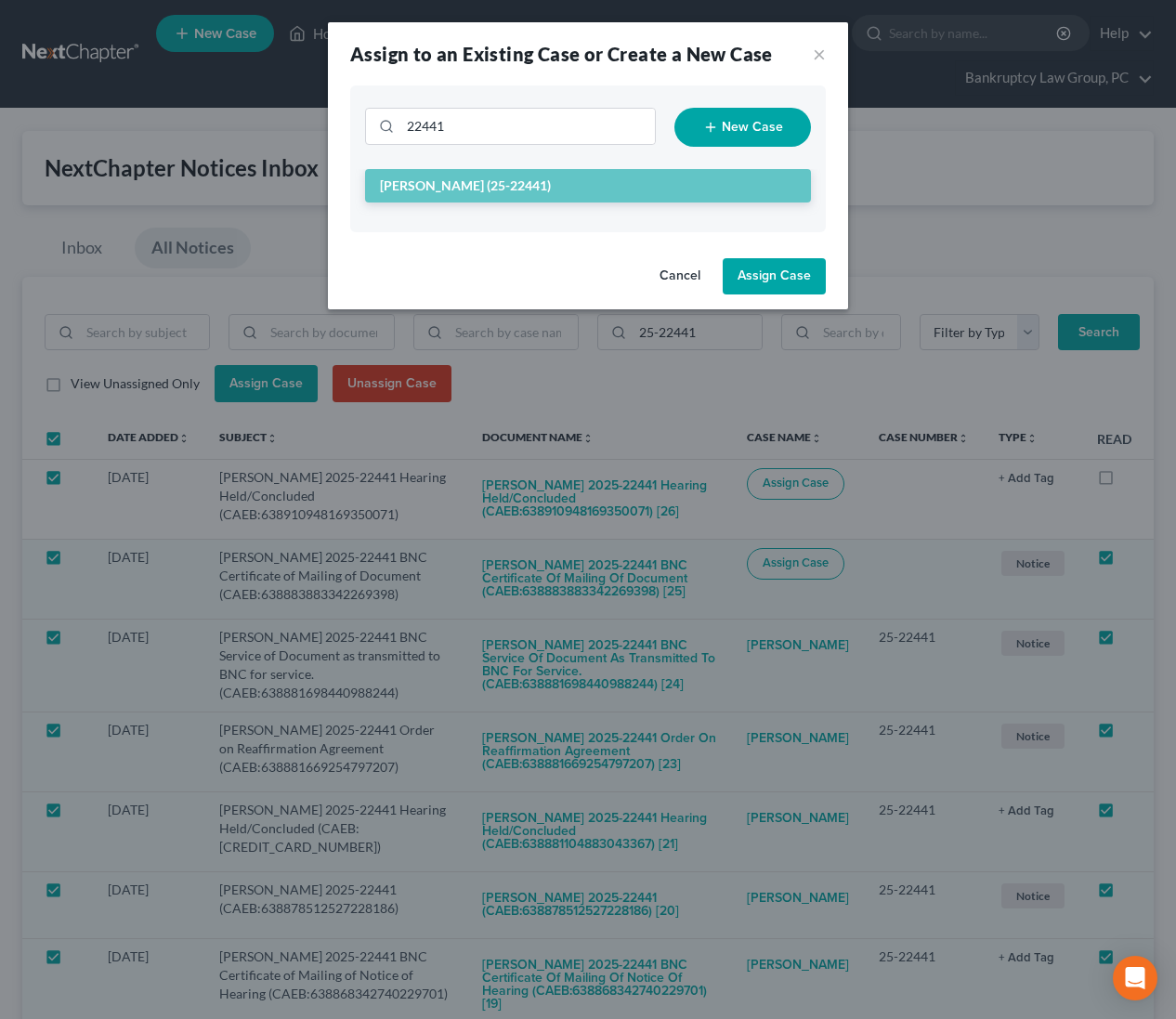
click at [773, 284] on button "Assign Case" at bounding box center [775, 276] width 104 height 37
checkbox input "false"
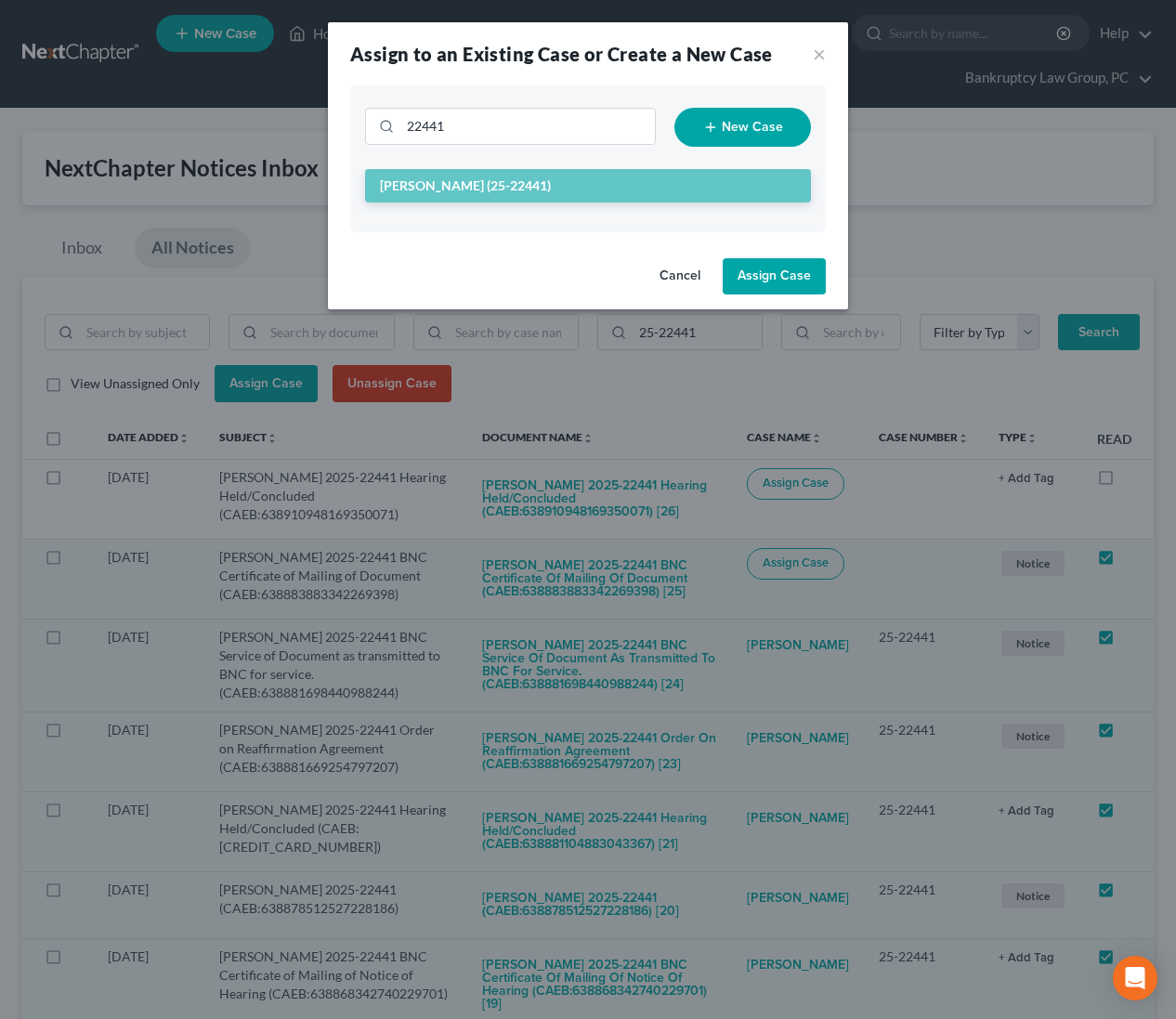
checkbox input "false"
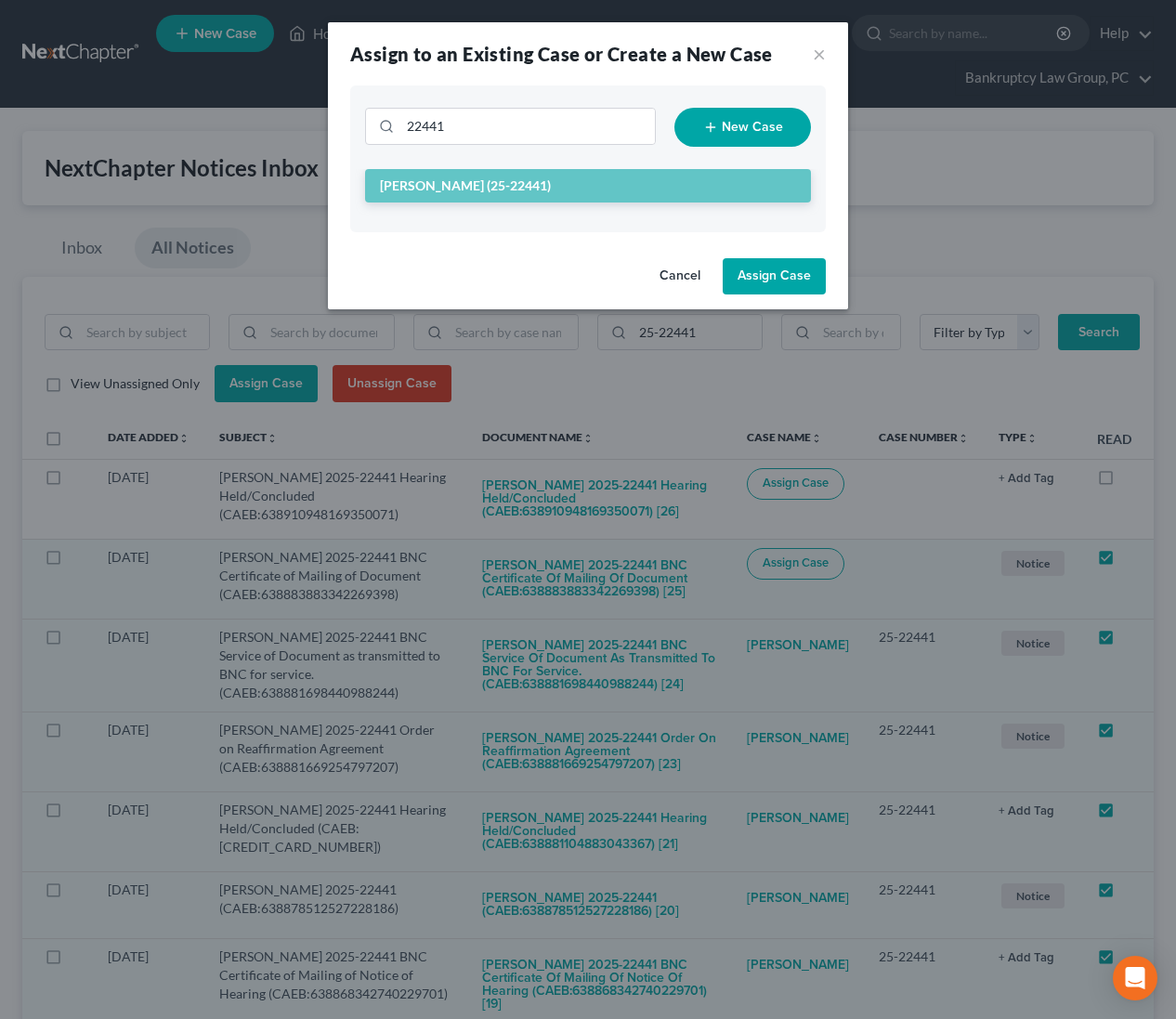
checkbox input "false"
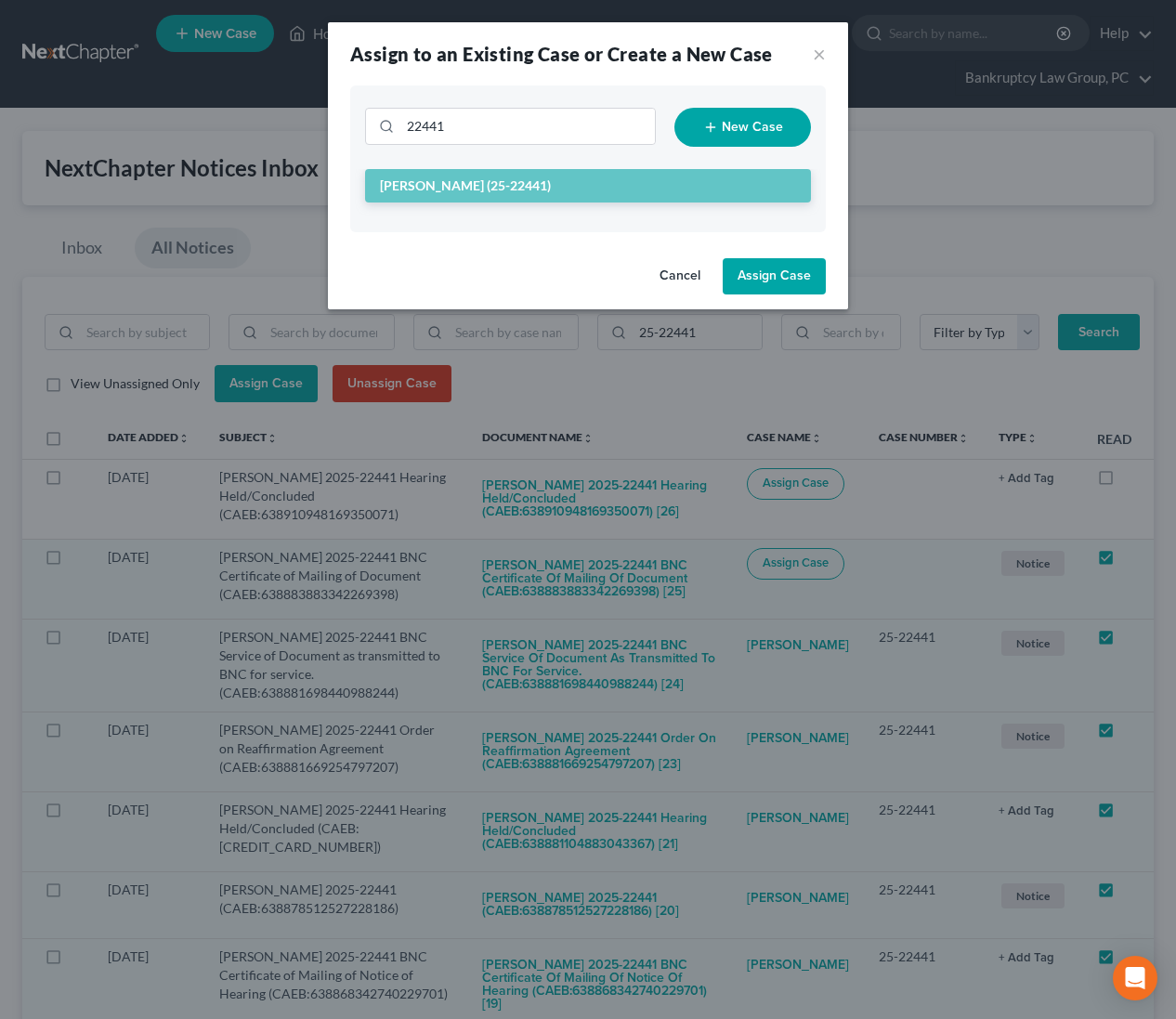
checkbox input "false"
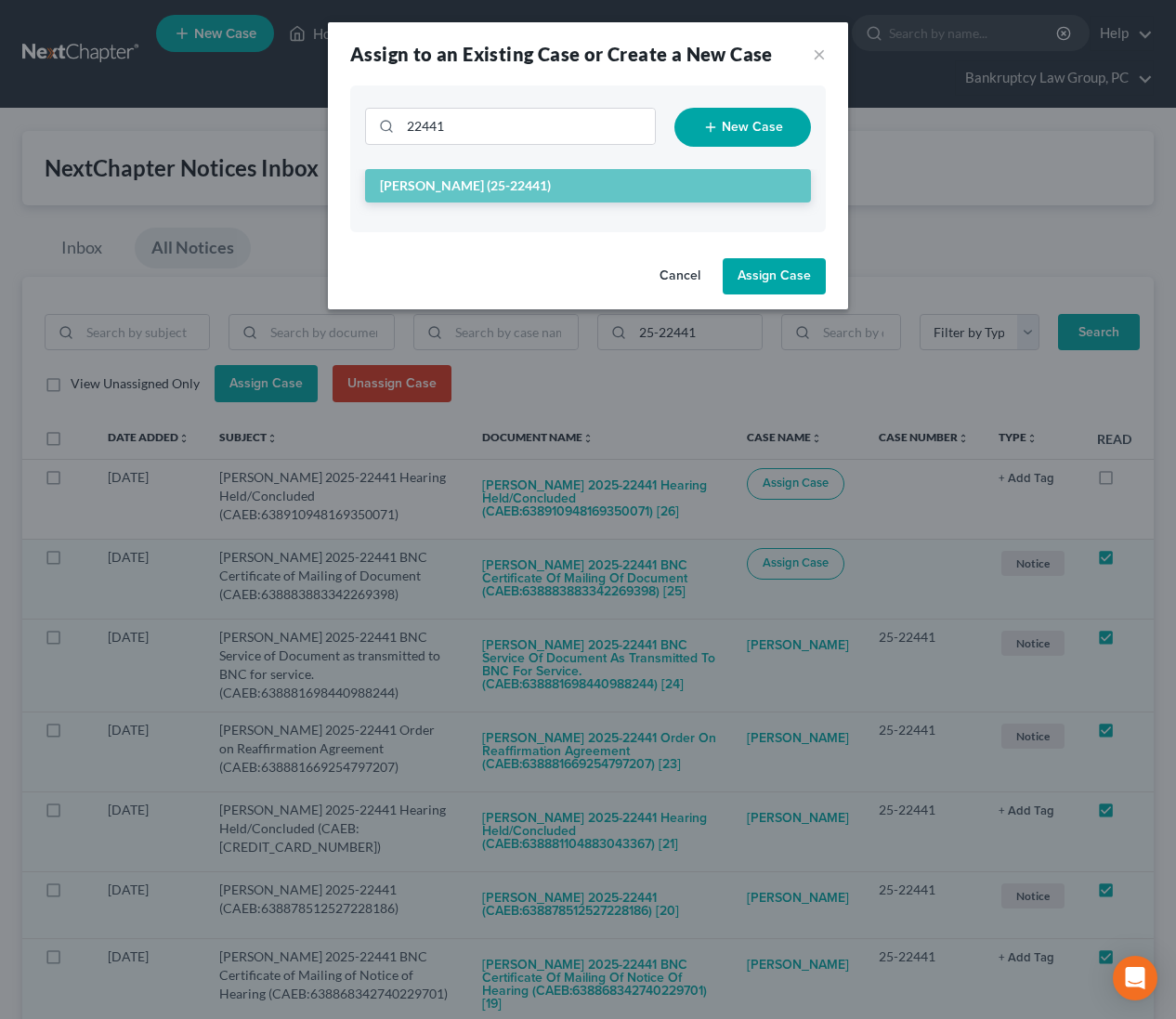
checkbox input "false"
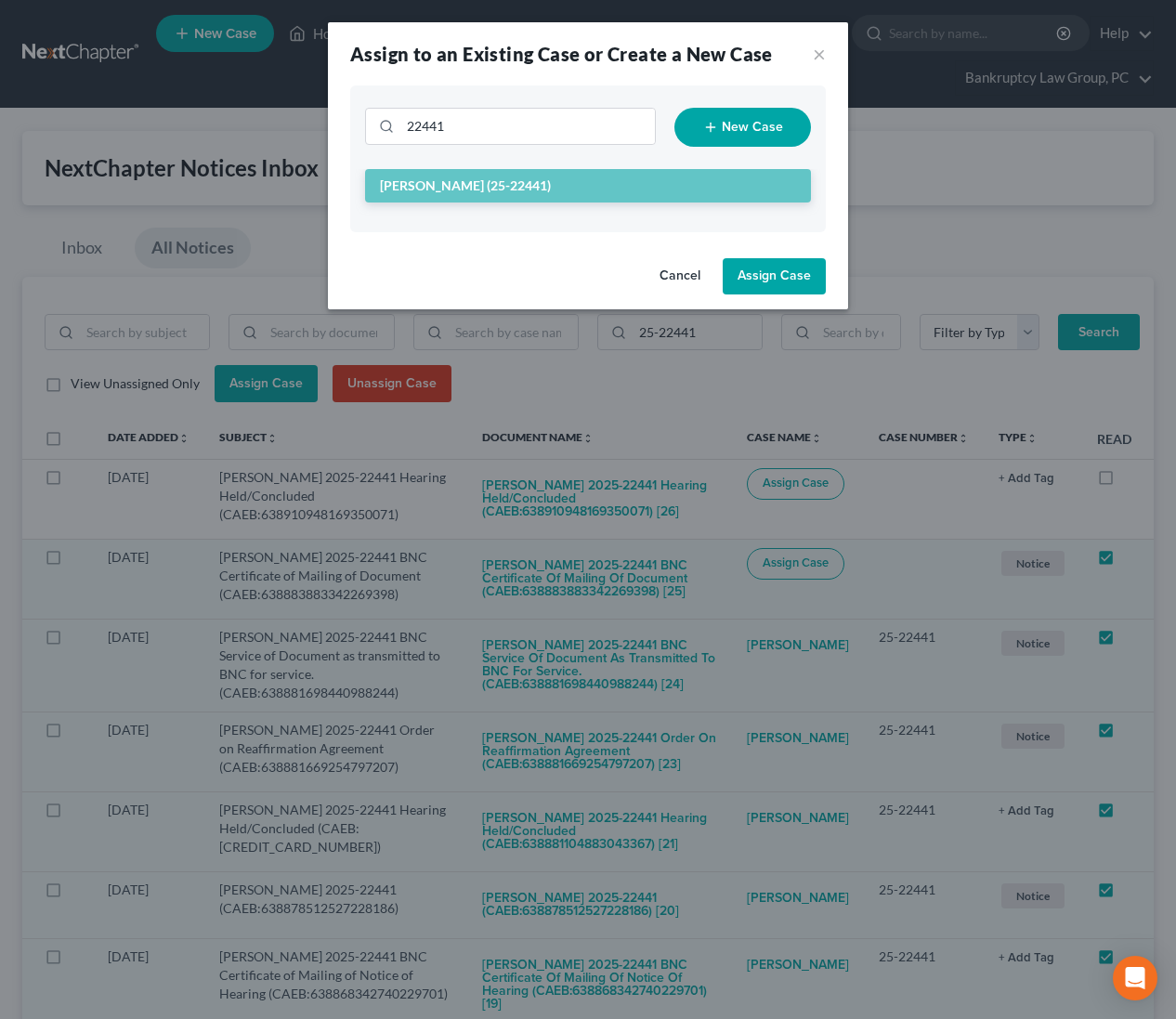
checkbox input "false"
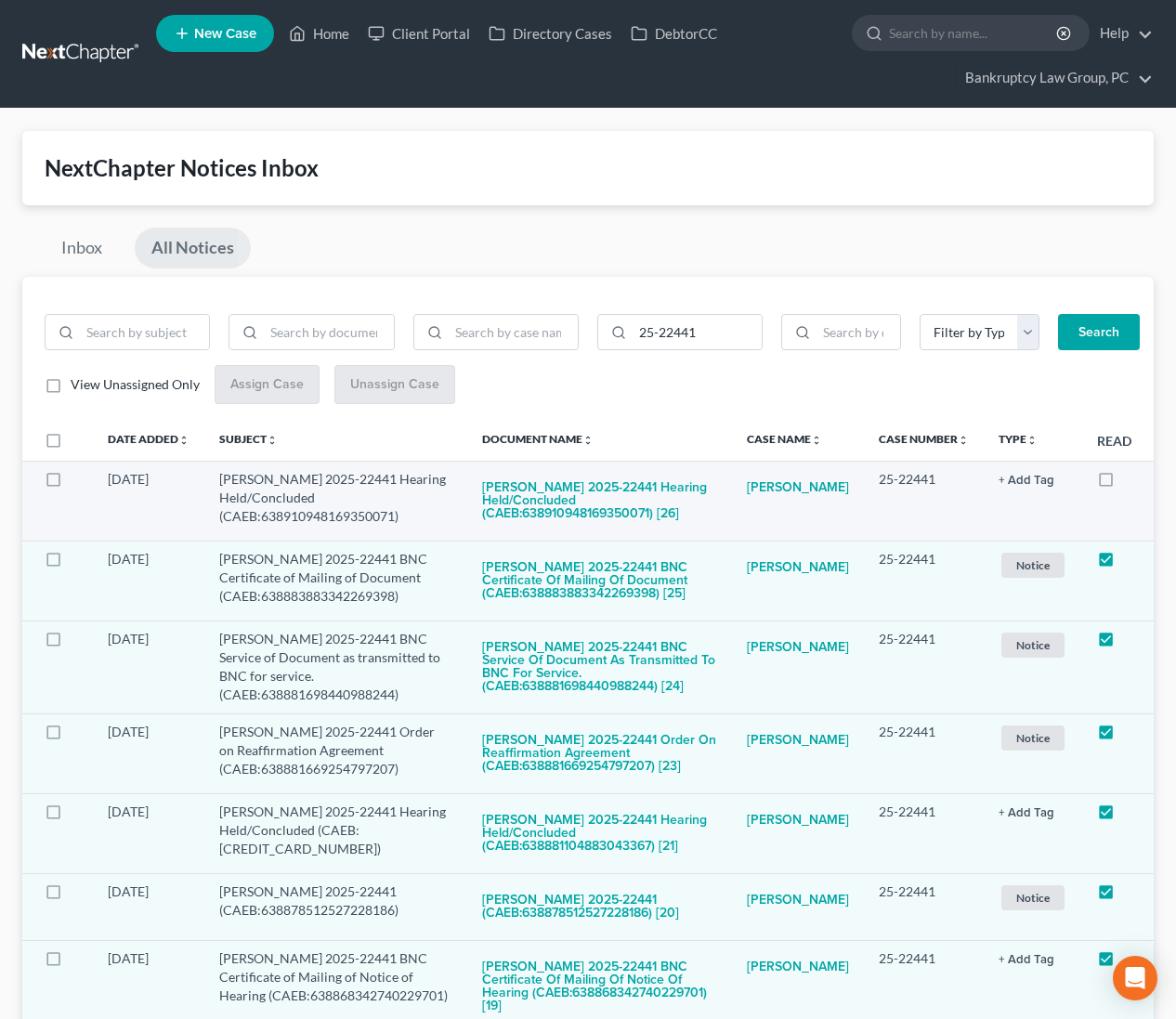
click at [1123, 484] on label at bounding box center [1123, 484] width 0 height 0
click at [1130, 481] on input "checkbox" at bounding box center [1136, 476] width 12 height 12
checkbox input "true"
click at [575, 512] on button "[PERSON_NAME] 2025-22441 Hearing Held/Concluded (CAEB:638910948169350071) [26]" at bounding box center [600, 501] width 235 height 64
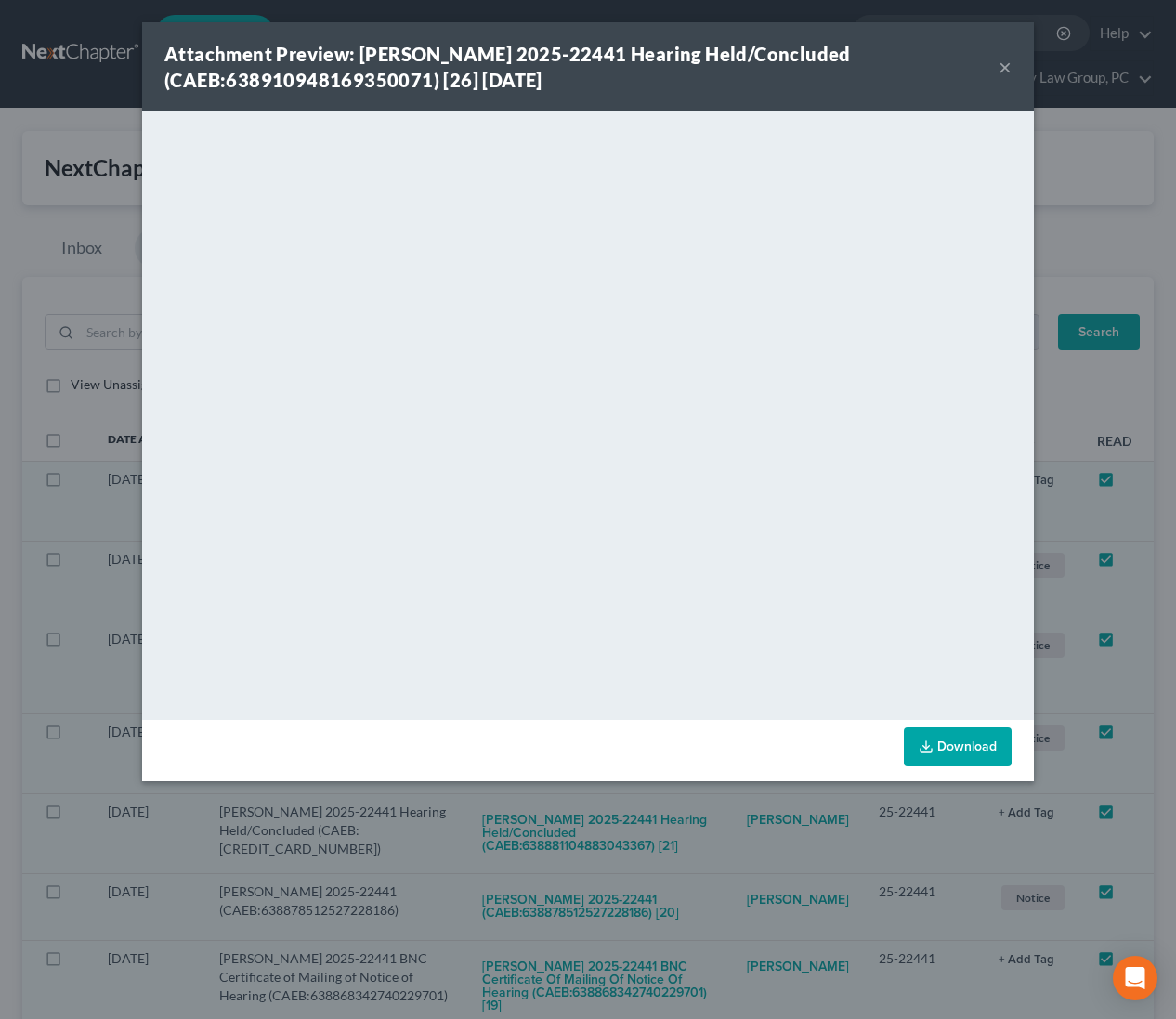
click at [1010, 68] on button "×" at bounding box center [1004, 66] width 13 height 22
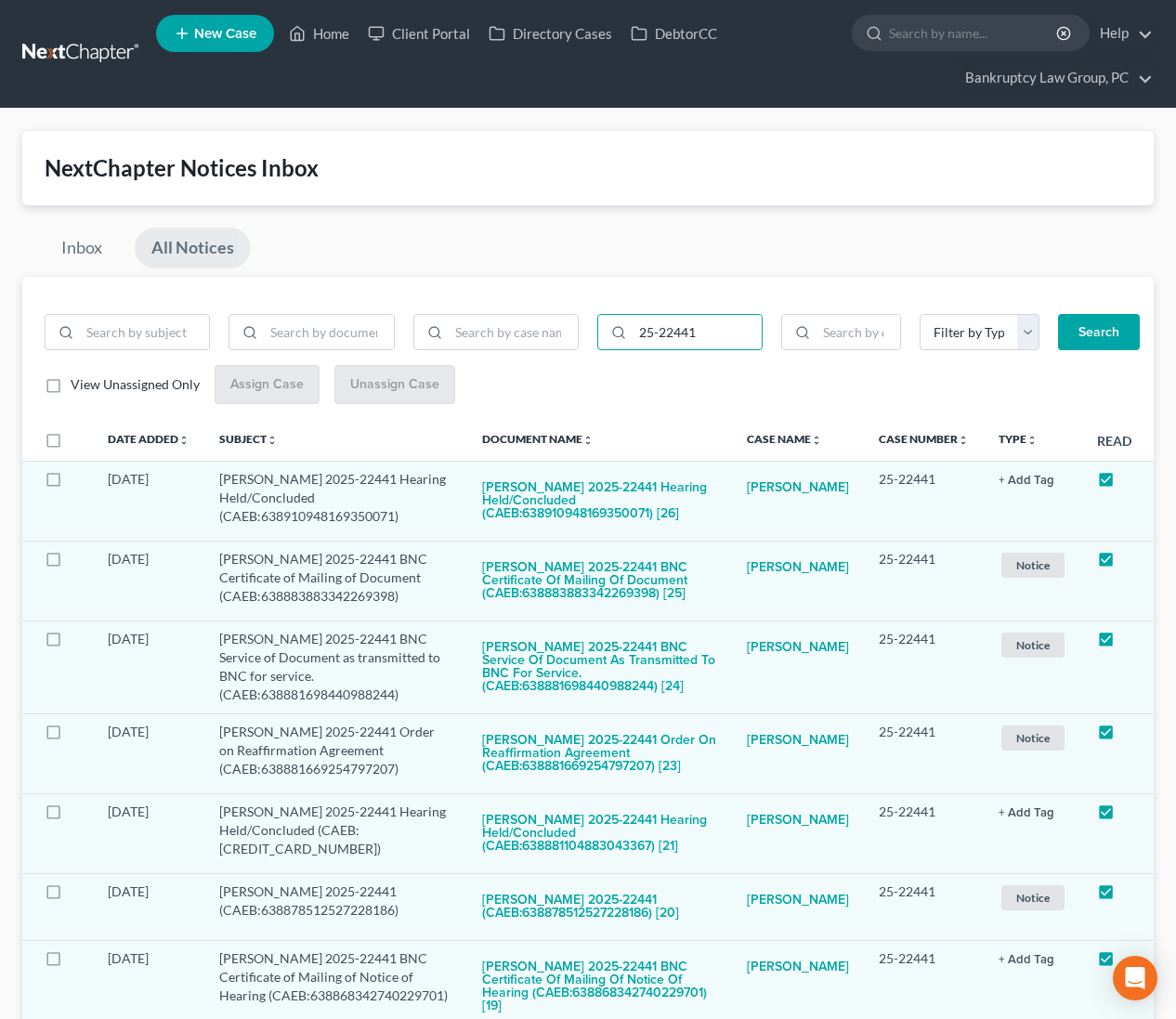
drag, startPoint x: 745, startPoint y: 333, endPoint x: 642, endPoint y: 360, distance: 106.5
click at [565, 335] on form "25-22441 Filter by Type BLG- BLG-3 BLG-7 CC Cert Court Ruling Debtor Ed Cert Di…" at bounding box center [588, 339] width 1106 height 52
type input "25-22725"
drag, startPoint x: 1152, startPoint y: 334, endPoint x: 1135, endPoint y: 336, distance: 17.1
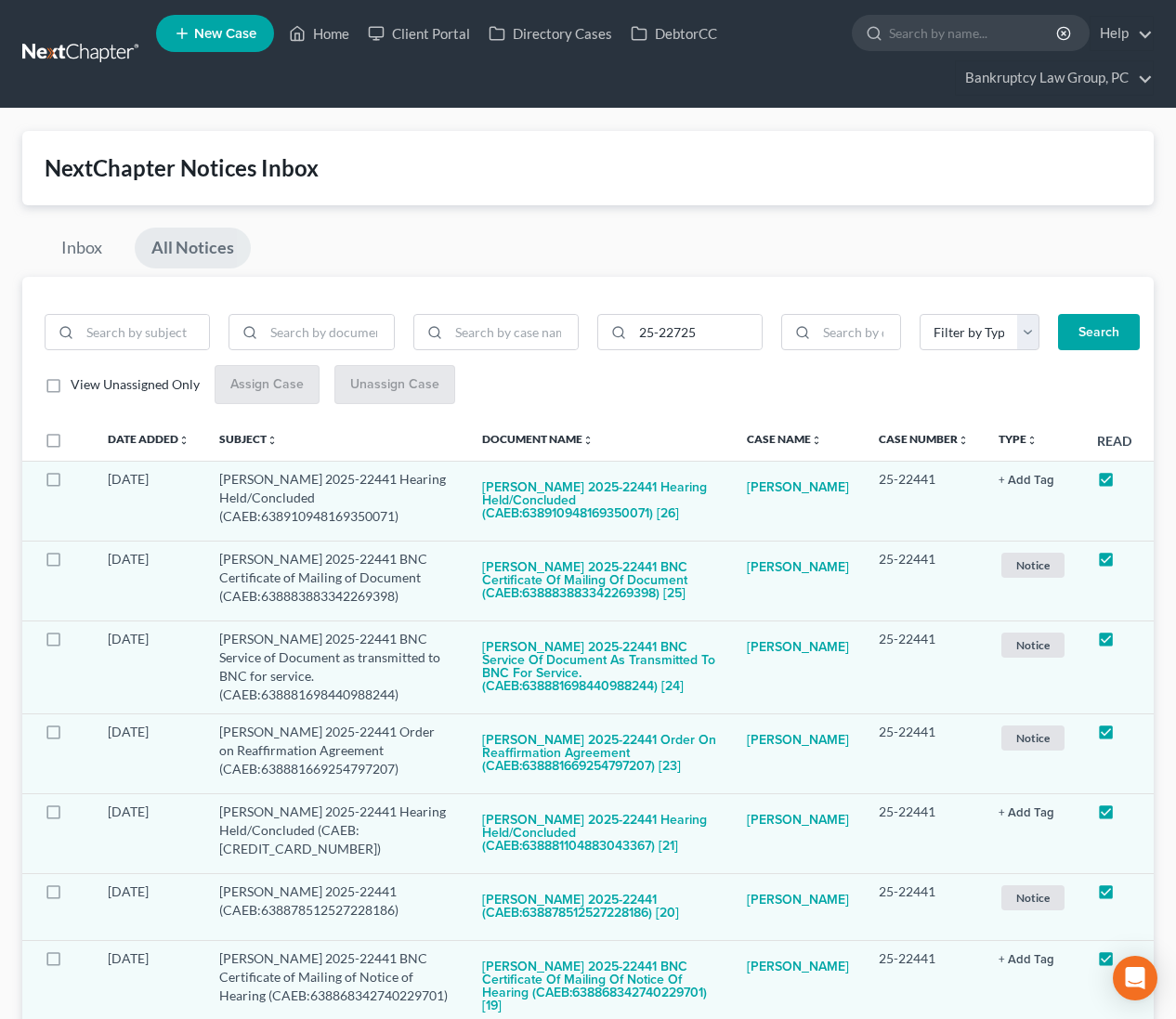
click at [1127, 334] on button "Search" at bounding box center [1099, 332] width 82 height 37
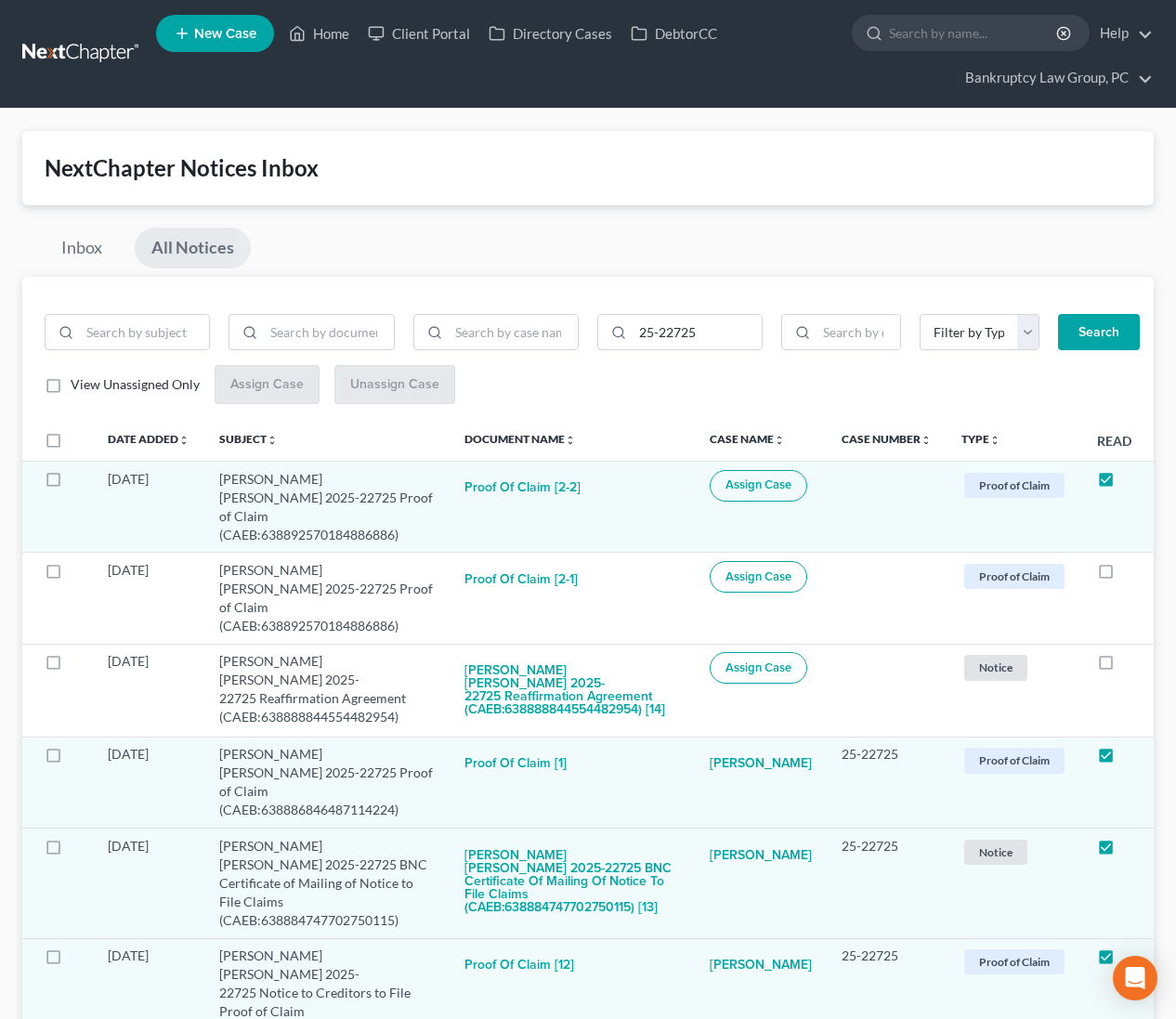
click at [70, 446] on label at bounding box center [70, 446] width 0 height 0
click at [78, 440] on input "checkbox" at bounding box center [84, 437] width 12 height 12
checkbox input "true"
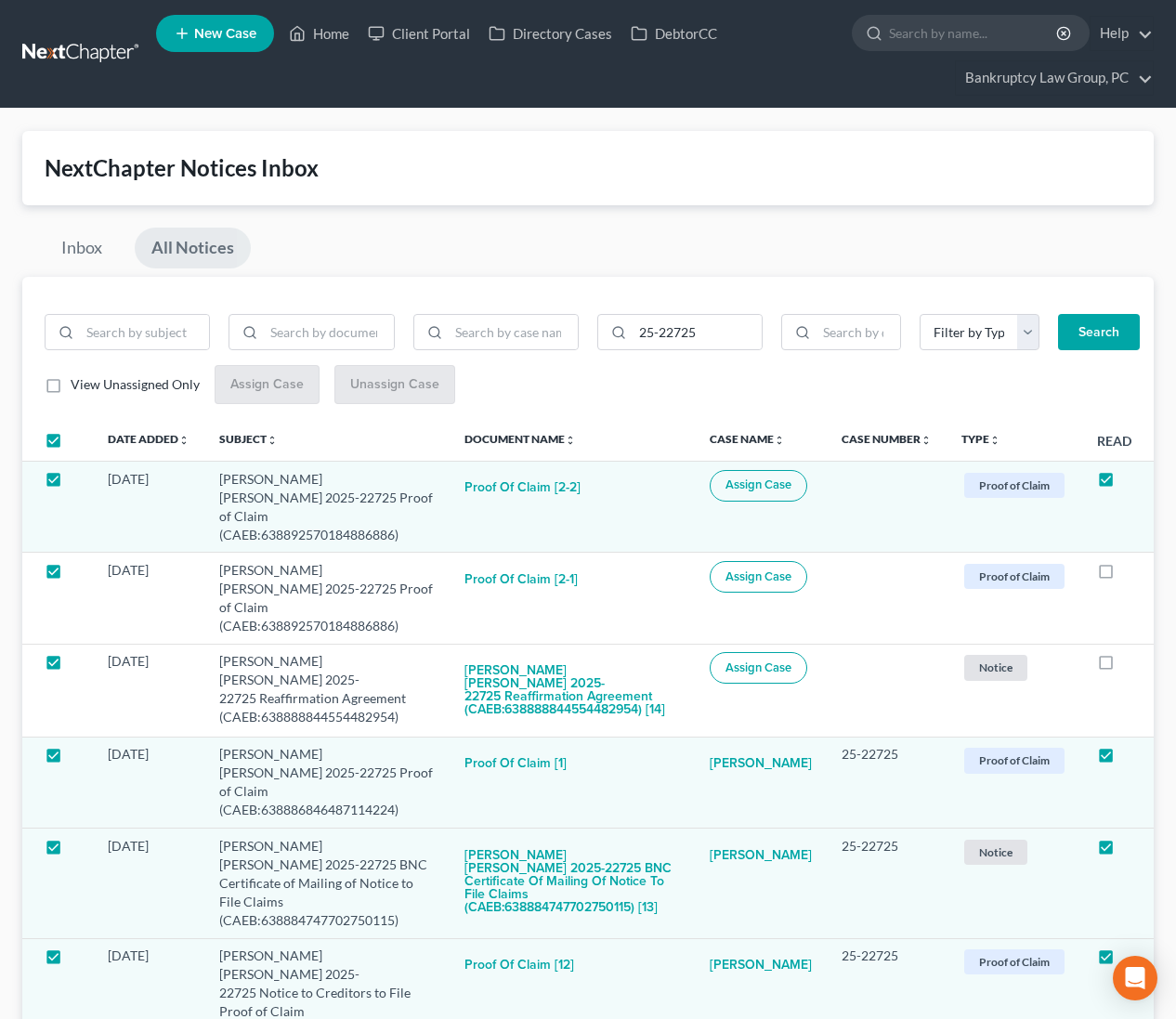
checkbox input "true"
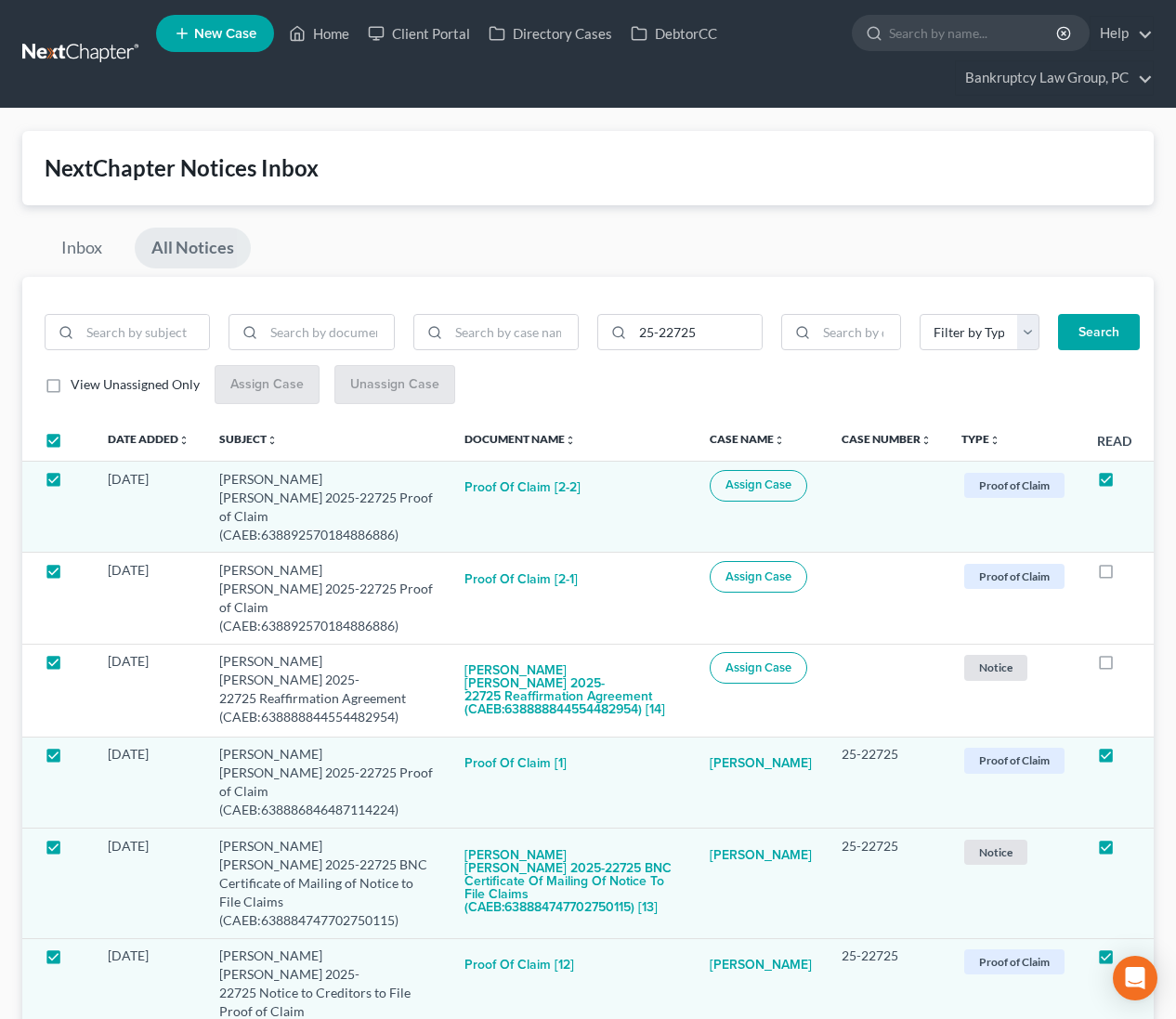
checkbox input "true"
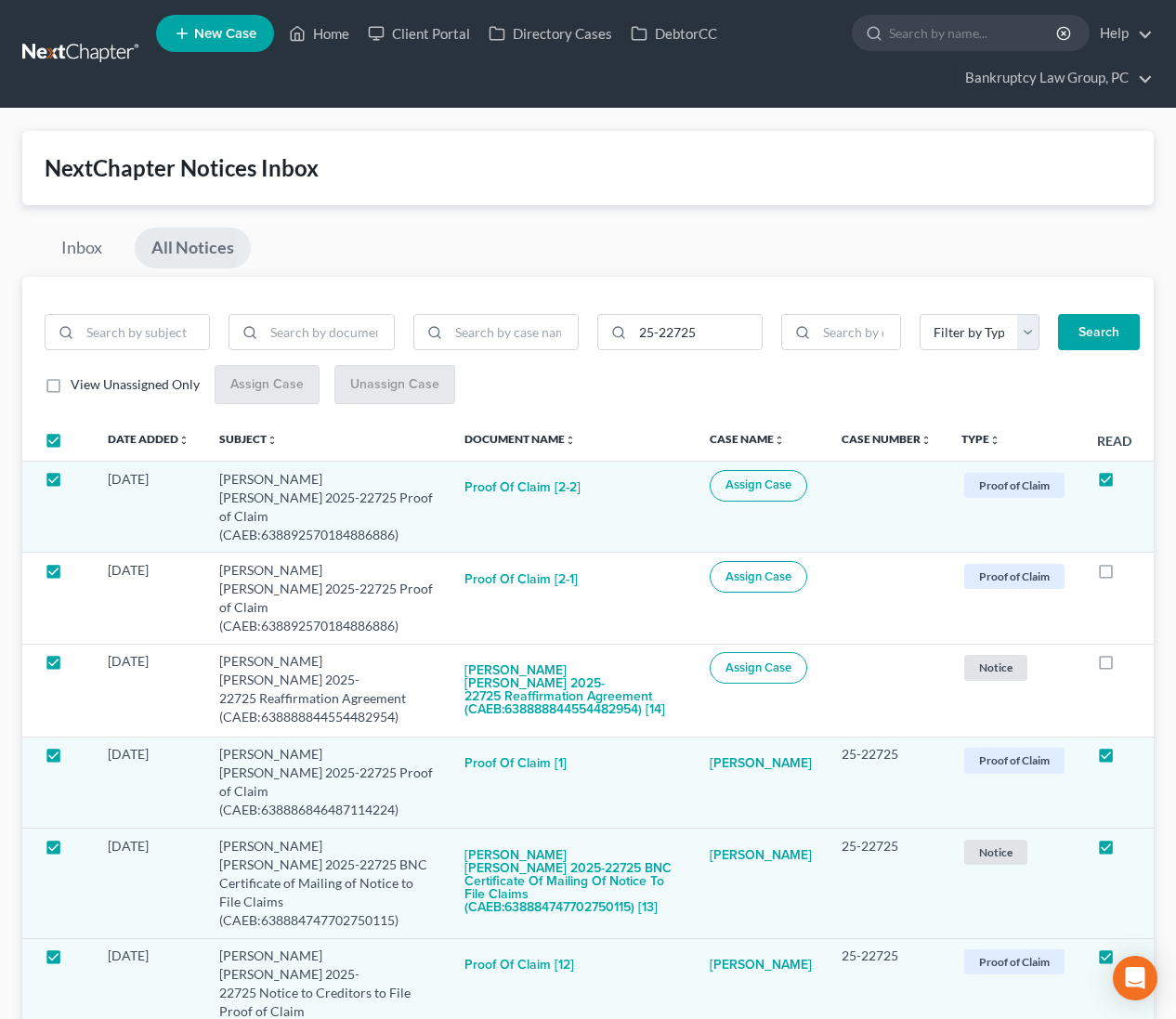
checkbox input "true"
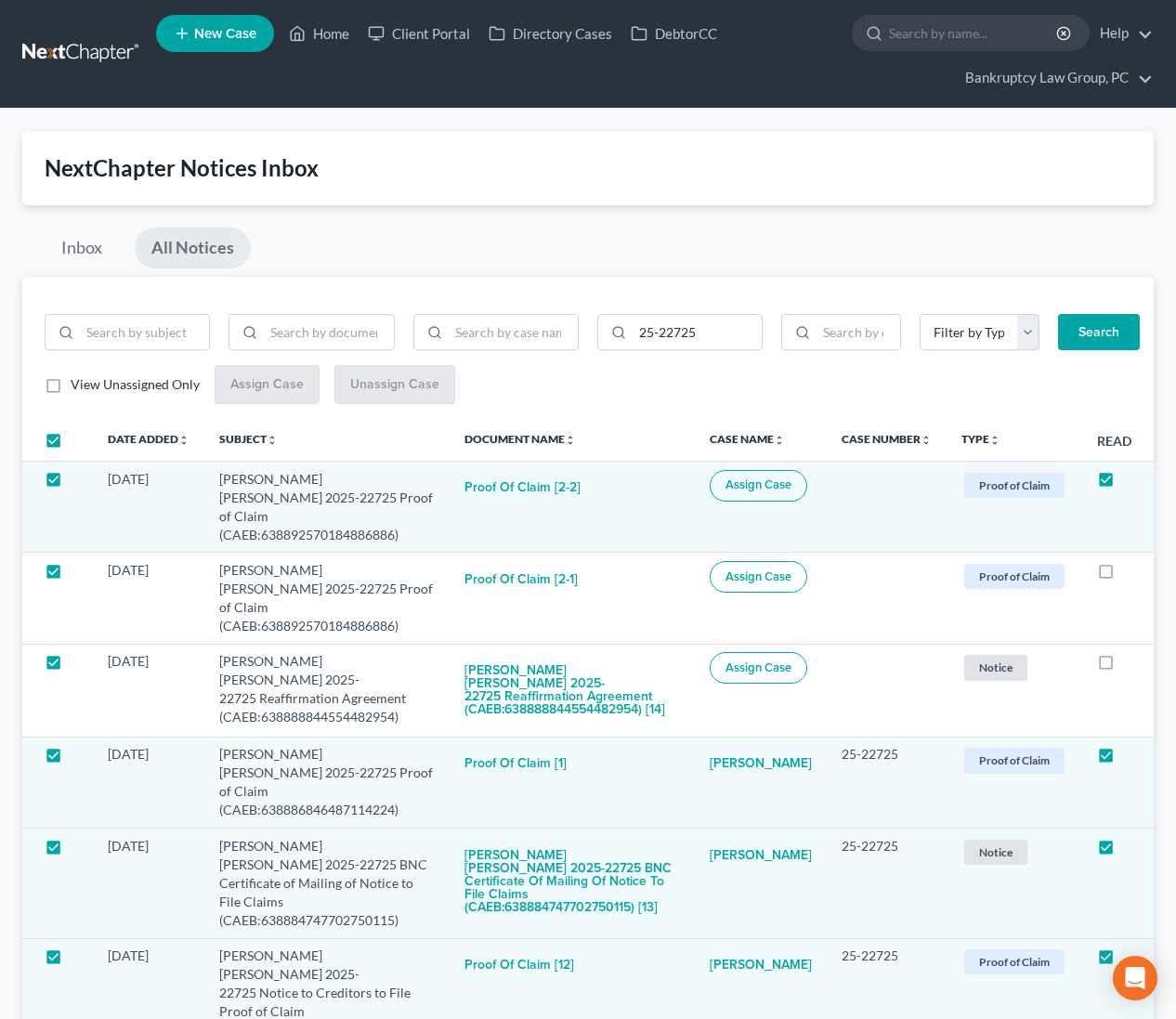
checkbox input "true"
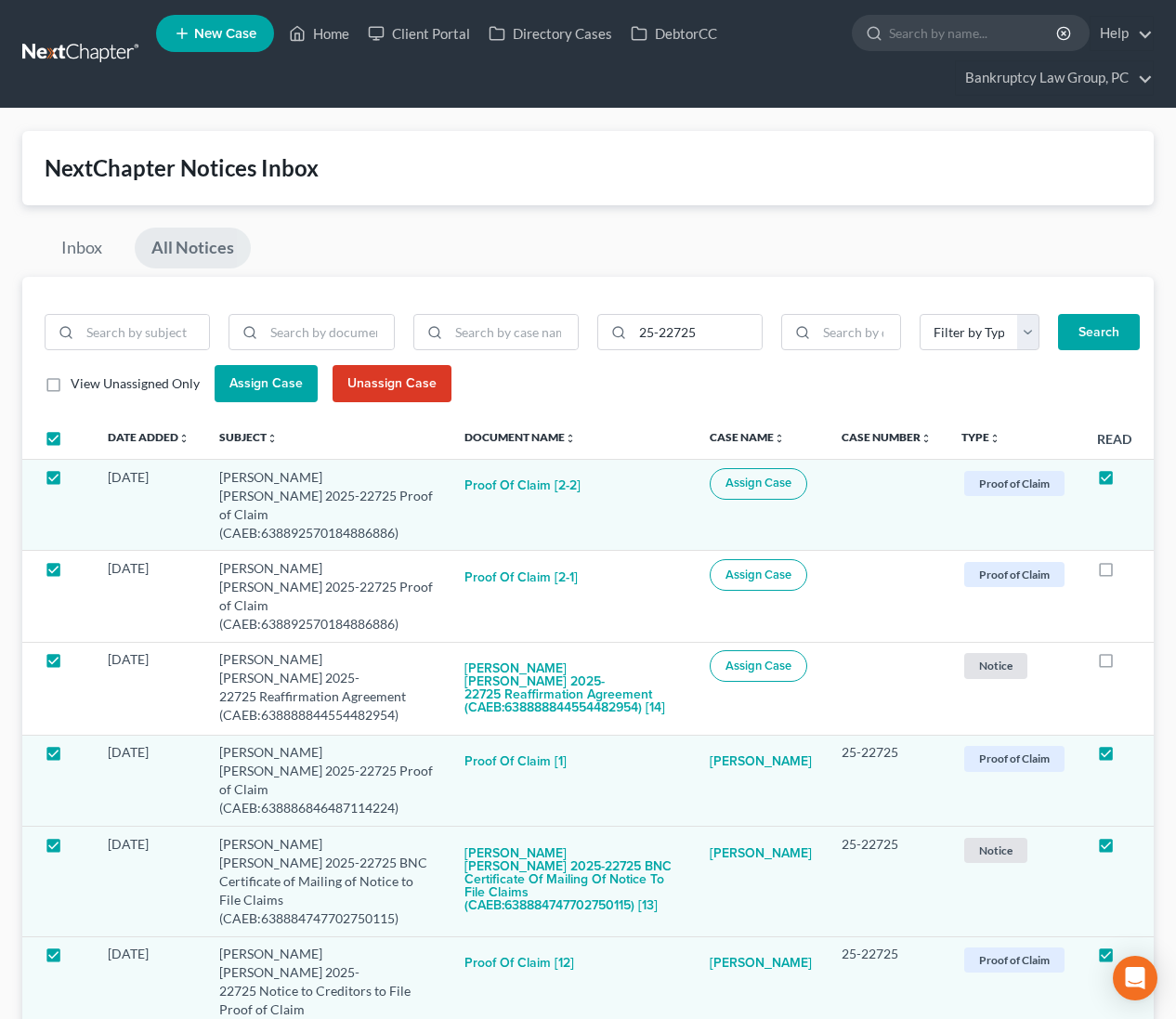
click at [233, 384] on span "Assign Case" at bounding box center [266, 383] width 73 height 16
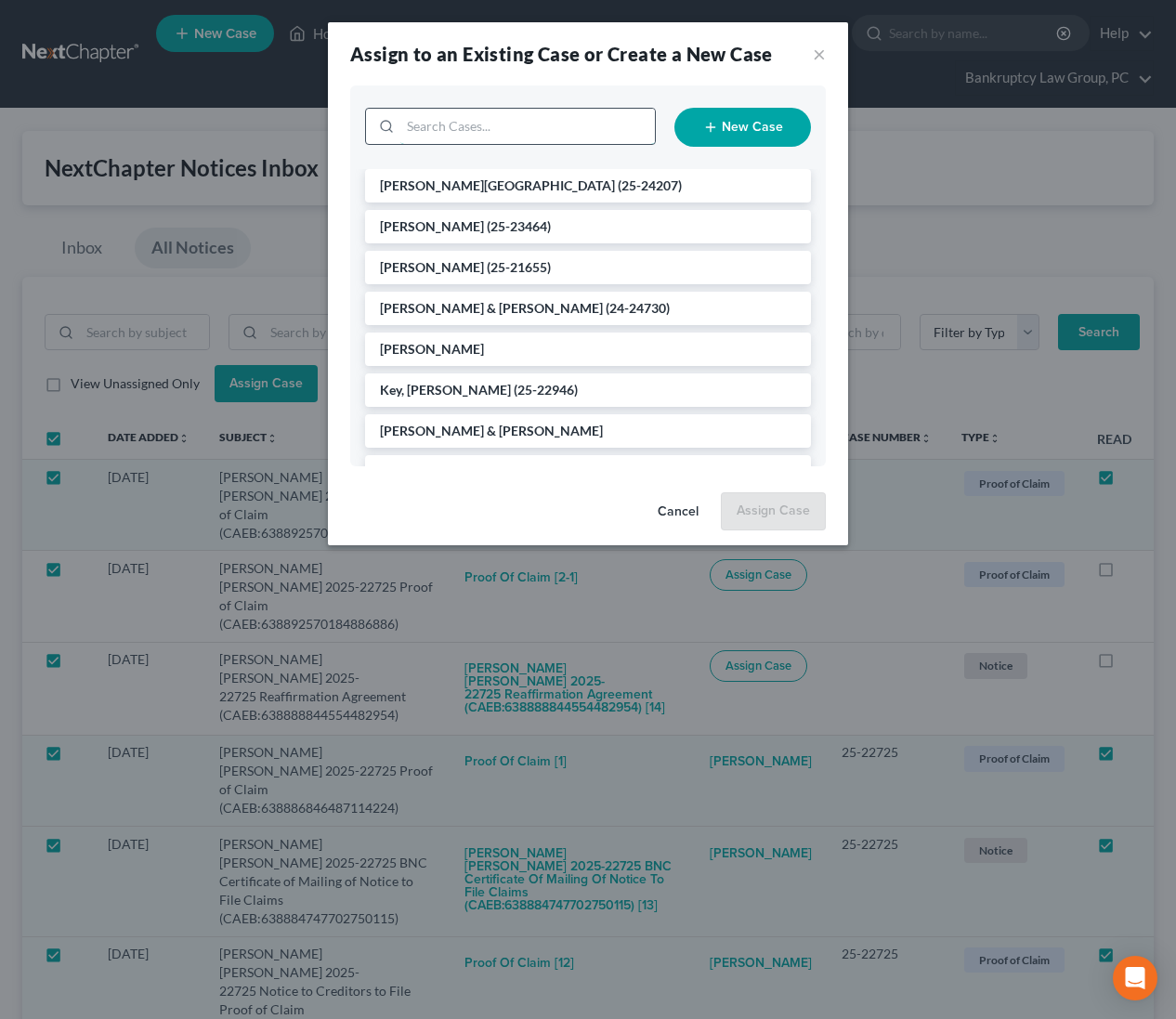
click at [541, 134] on input "search" at bounding box center [527, 126] width 255 height 35
type input "22725"
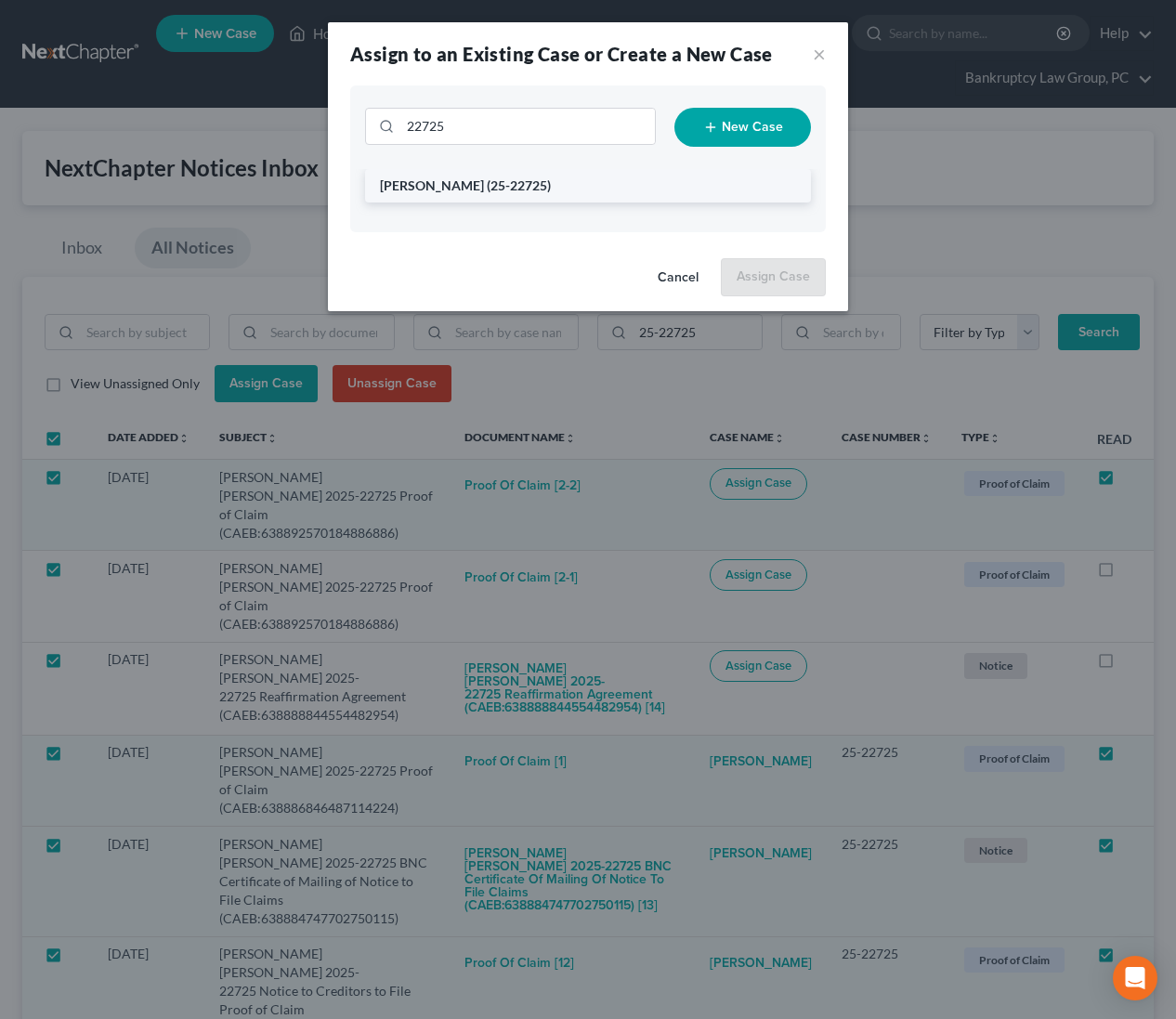
click at [486, 186] on span "(25-22725)" at bounding box center [519, 186] width 64 height 16
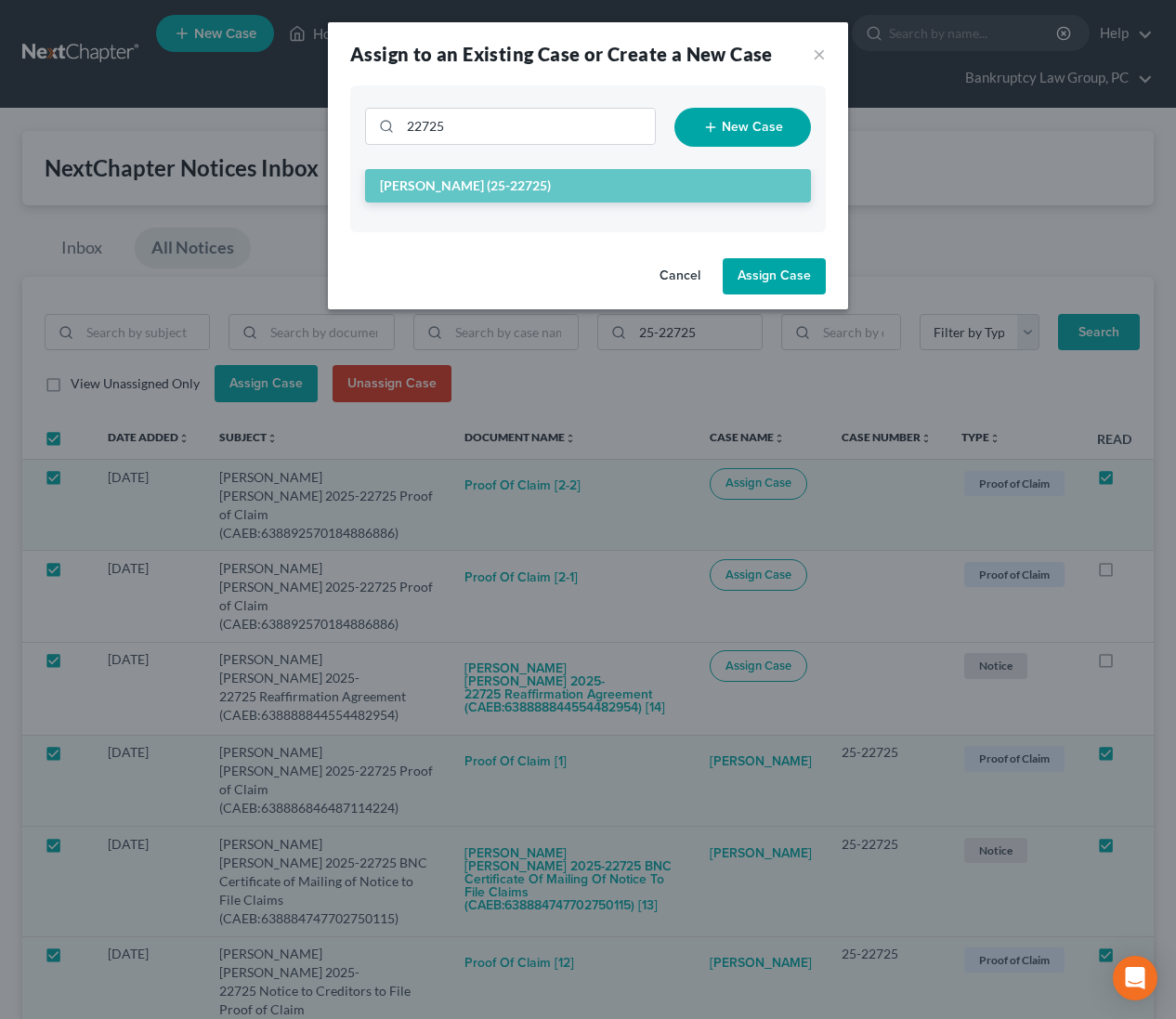
click at [794, 288] on button "Assign Case" at bounding box center [775, 276] width 104 height 37
checkbox input "false"
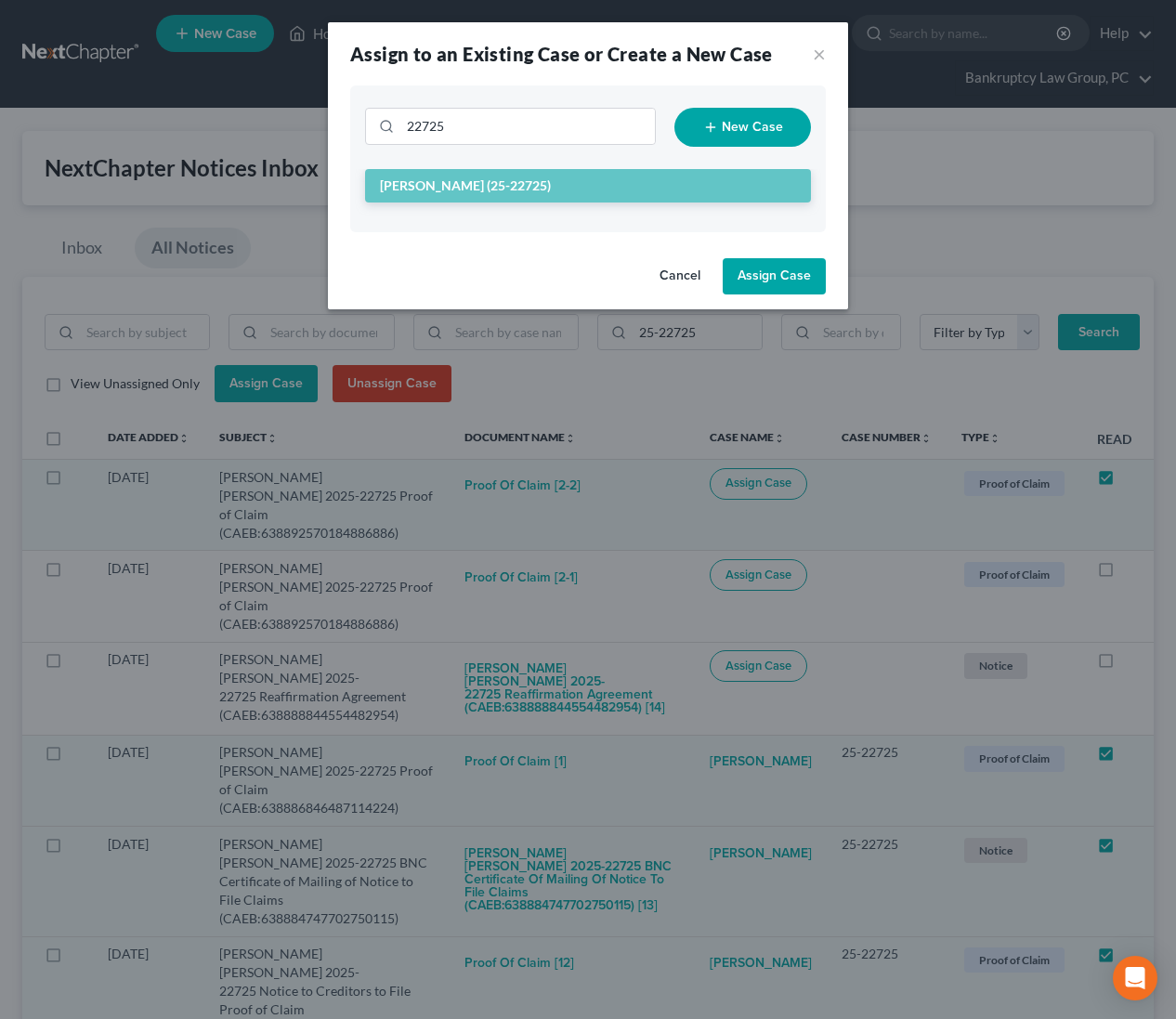
checkbox input "false"
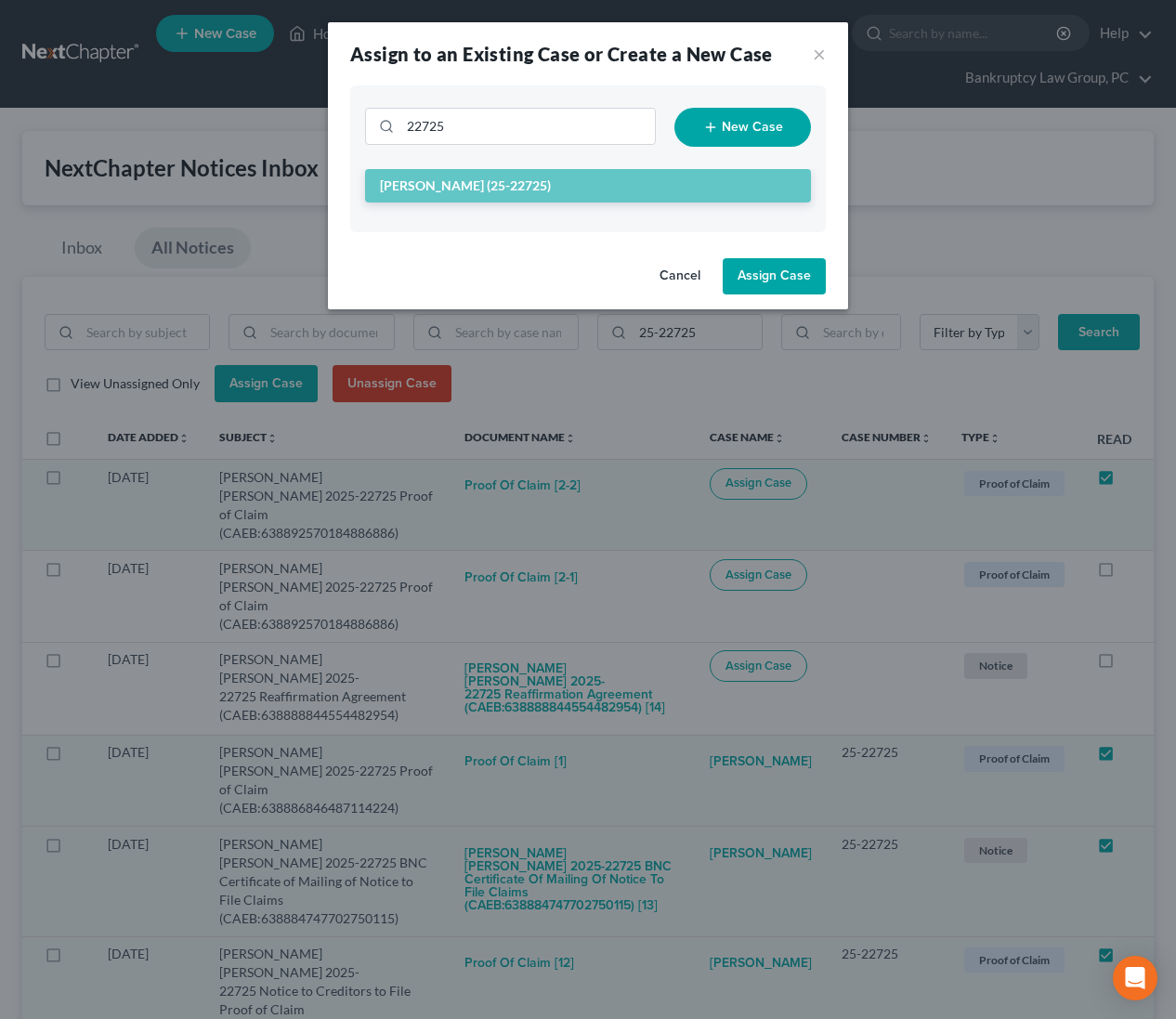
checkbox input "false"
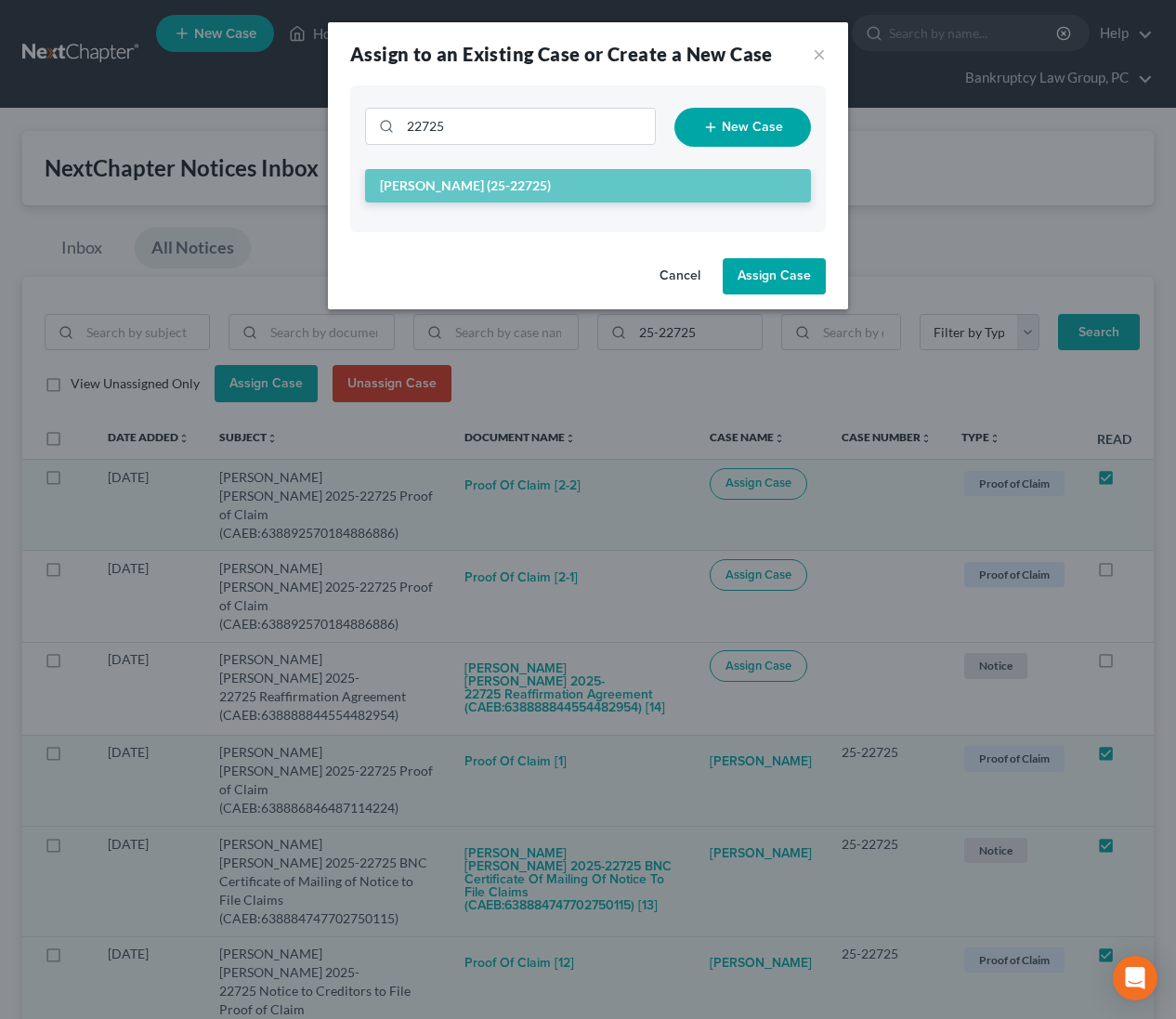
checkbox input "false"
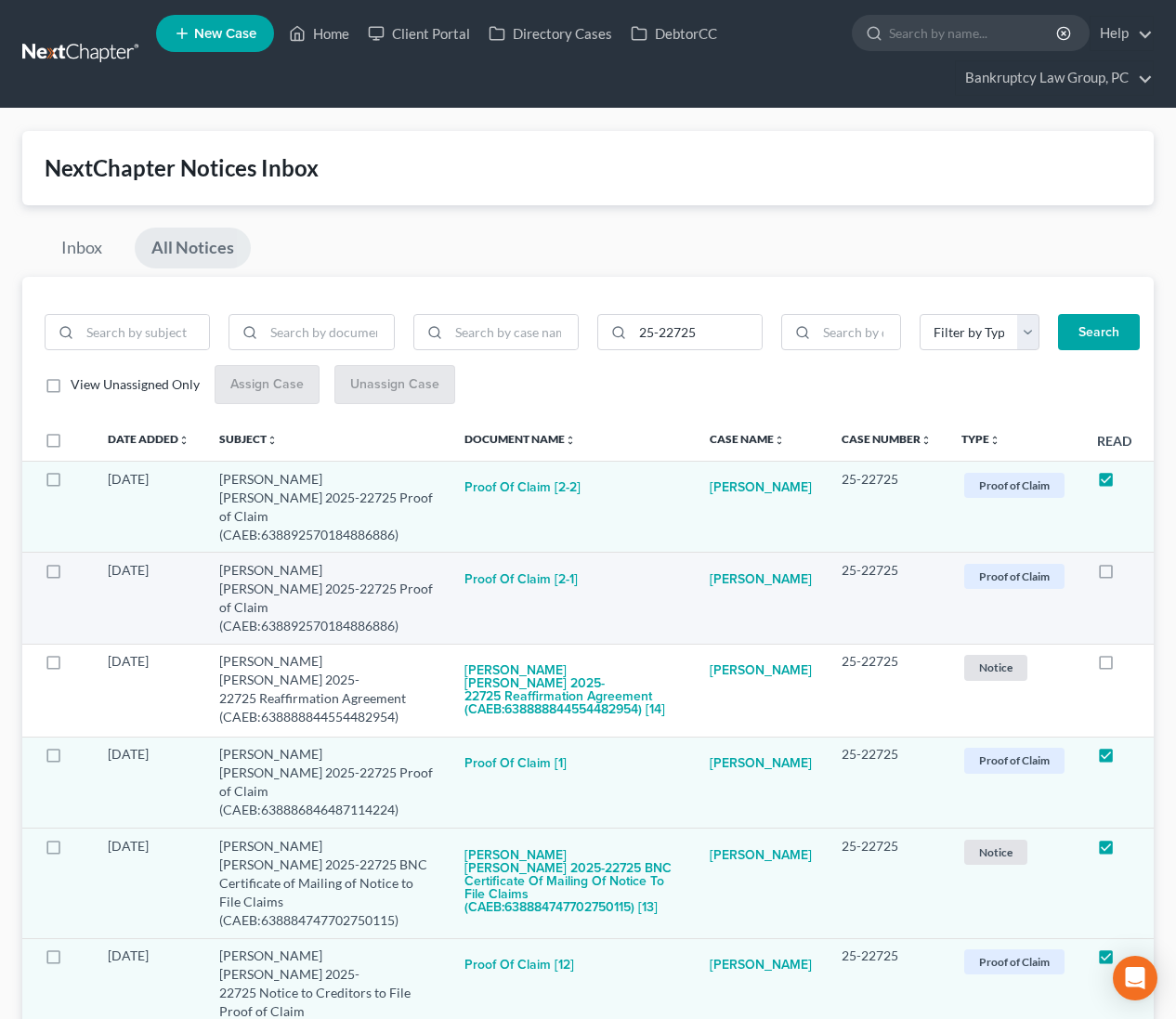
drag, startPoint x: 1104, startPoint y: 552, endPoint x: 1113, endPoint y: 573, distance: 22.8
click at [1123, 575] on label at bounding box center [1123, 575] width 0 height 0
click at [1130, 561] on input "checkbox" at bounding box center [1136, 567] width 12 height 12
checkbox input "true"
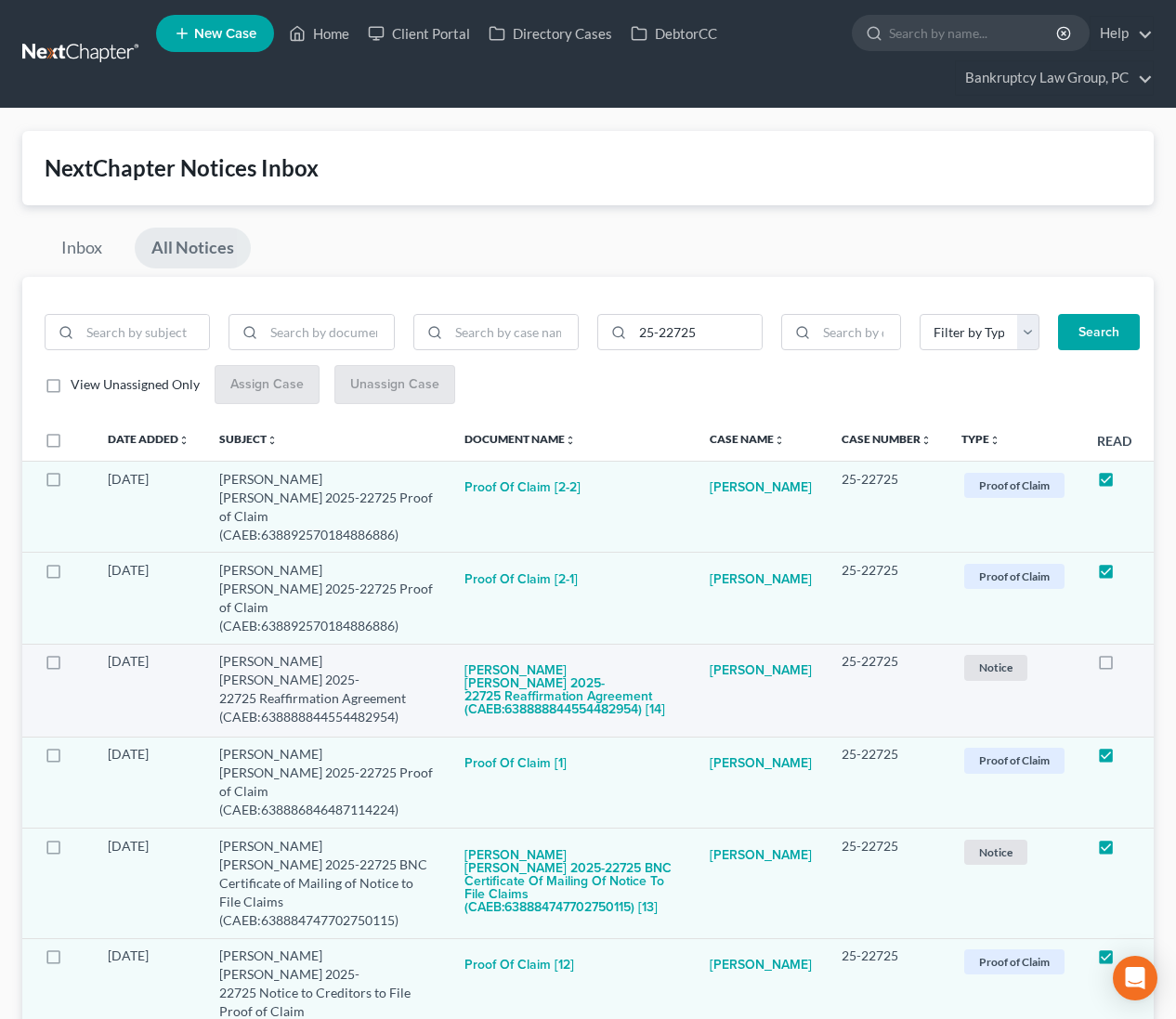
click at [1123, 666] on label at bounding box center [1123, 666] width 0 height 0
click at [1130, 653] on input "checkbox" at bounding box center [1136, 658] width 12 height 12
checkbox input "true"
click at [329, 35] on link "Home" at bounding box center [318, 33] width 79 height 33
